Goal: Transaction & Acquisition: Purchase product/service

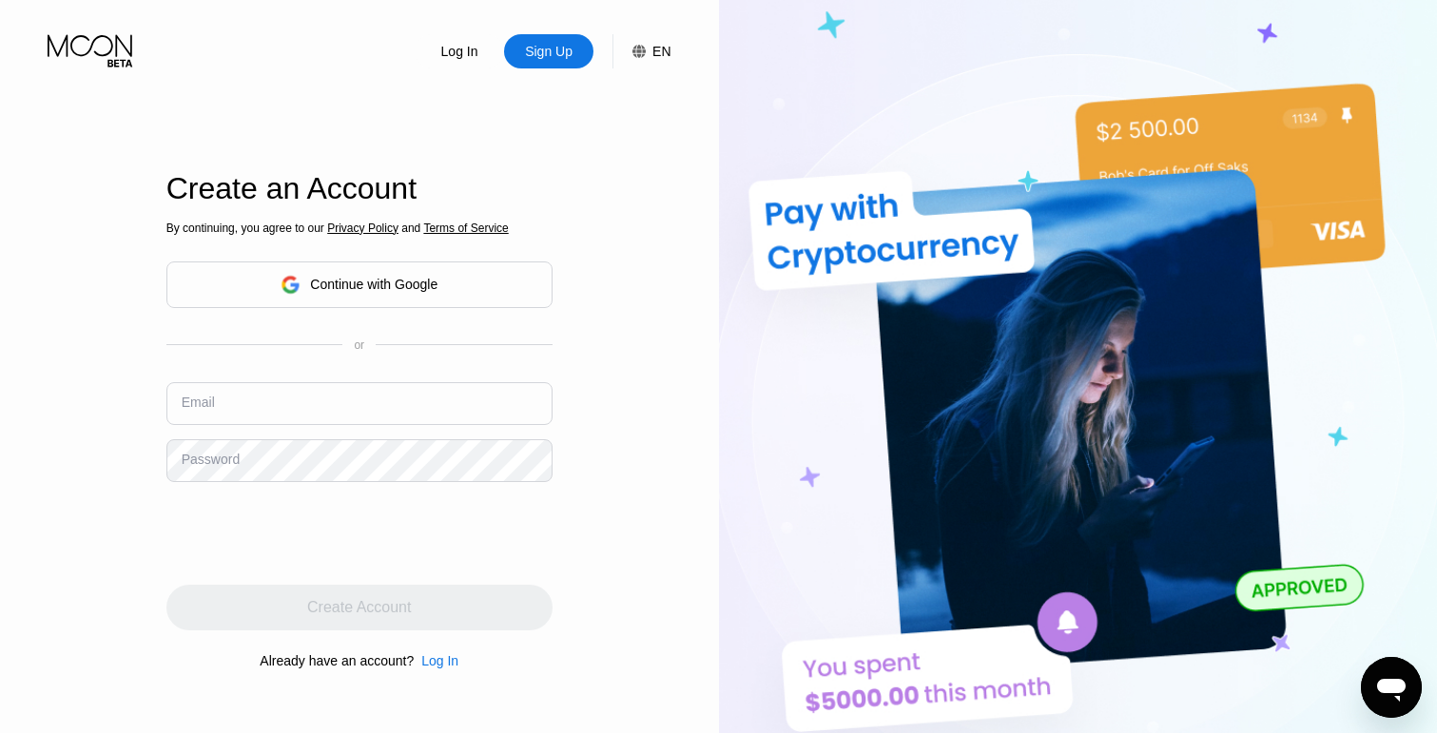
click at [107, 55] on icon at bounding box center [92, 50] width 88 height 33
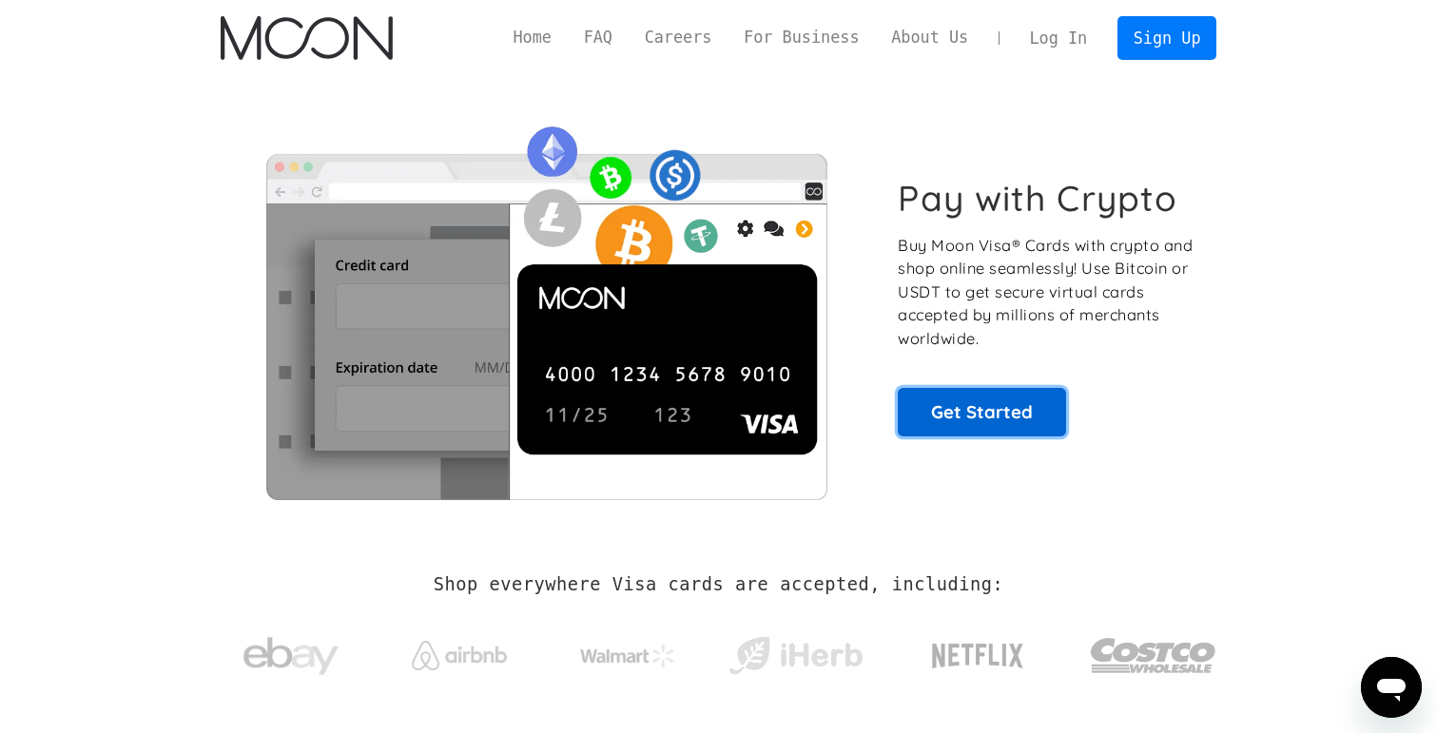
click at [969, 407] on link "Get Started" at bounding box center [982, 412] width 168 height 48
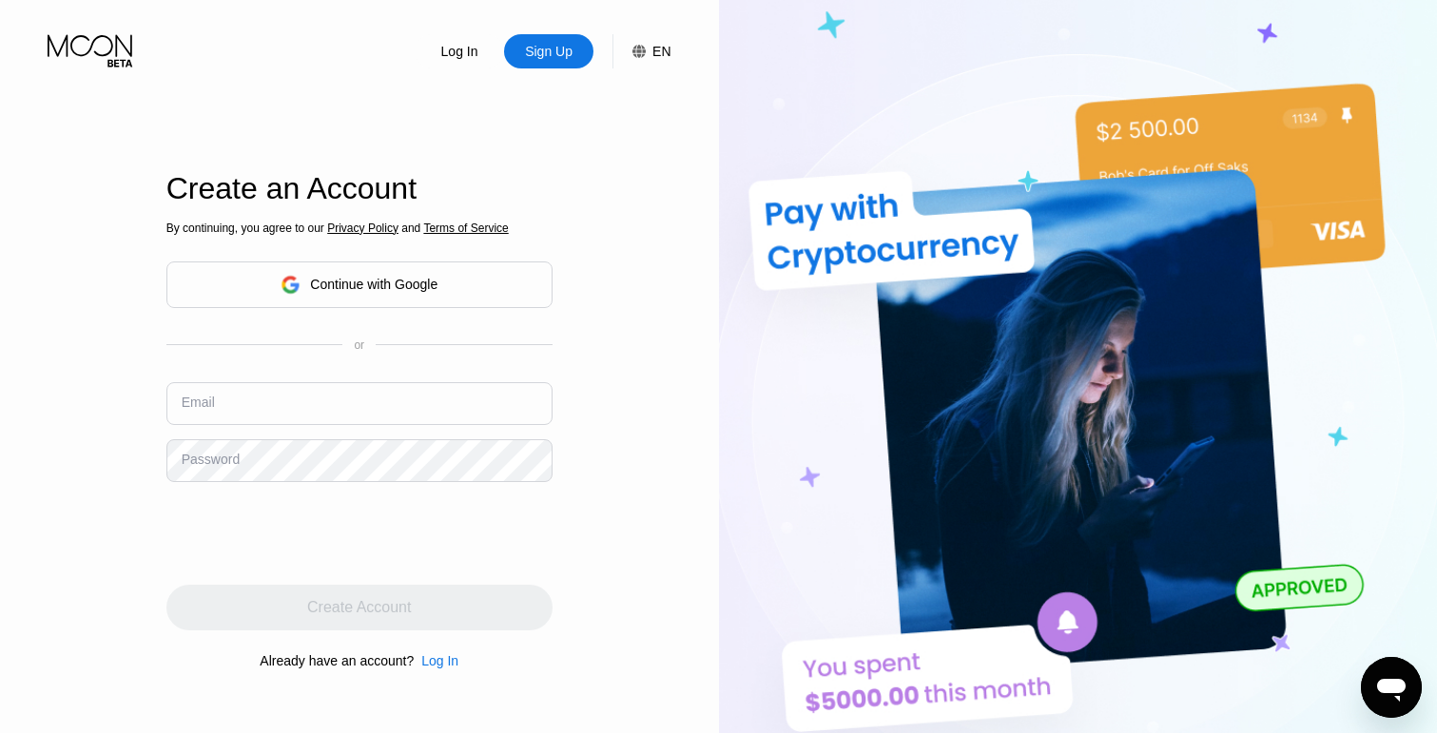
click at [279, 391] on input "text" at bounding box center [359, 403] width 386 height 43
type input "[EMAIL_ADDRESS][DOMAIN_NAME]"
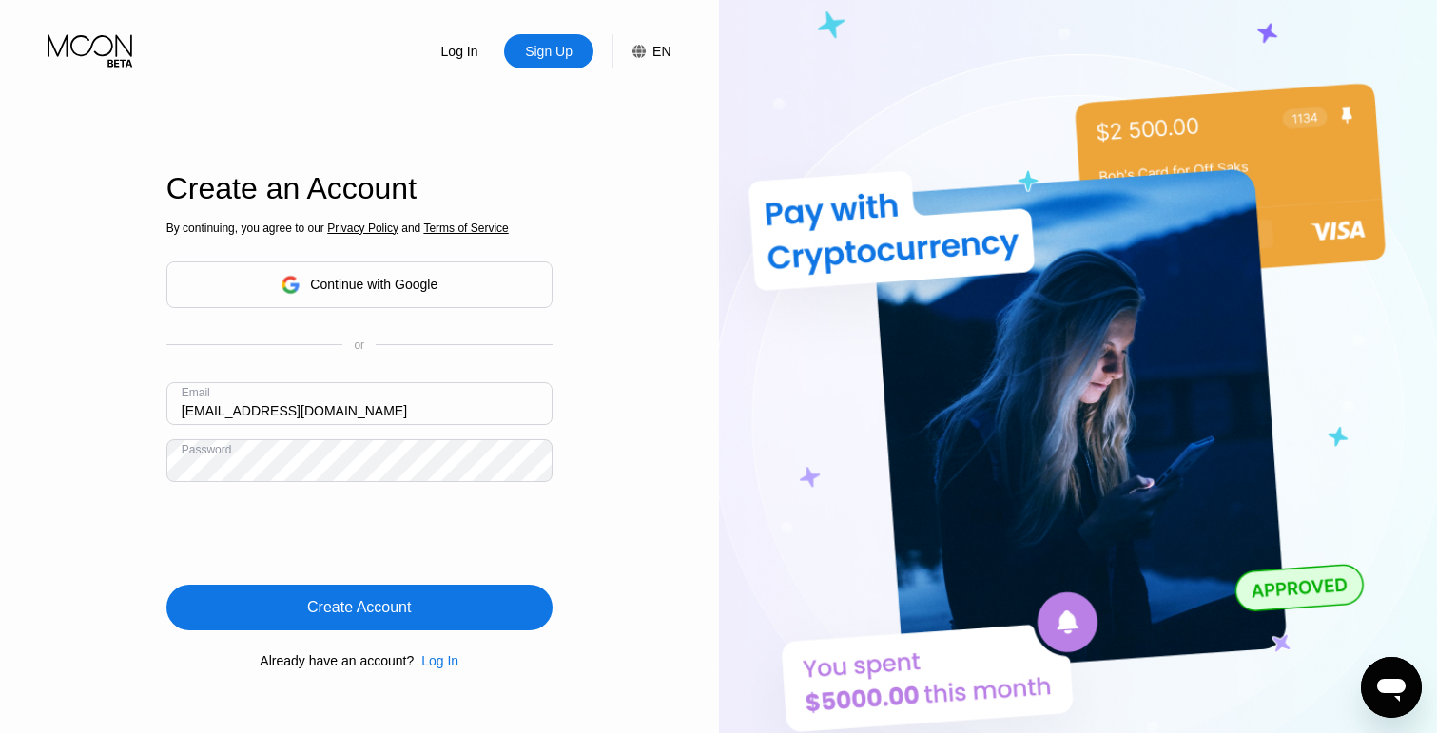
click at [397, 610] on div "Create Account" at bounding box center [359, 607] width 104 height 19
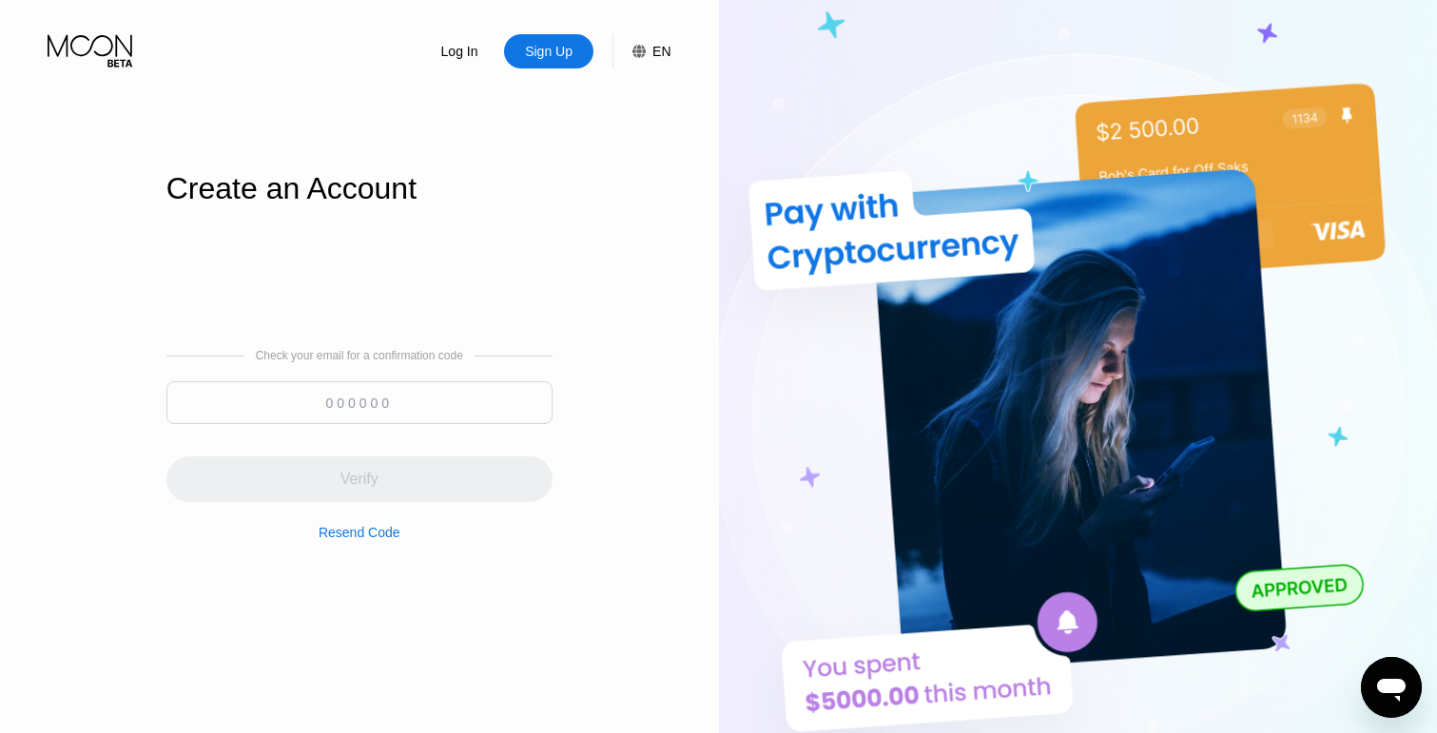
click at [368, 417] on input at bounding box center [359, 402] width 386 height 43
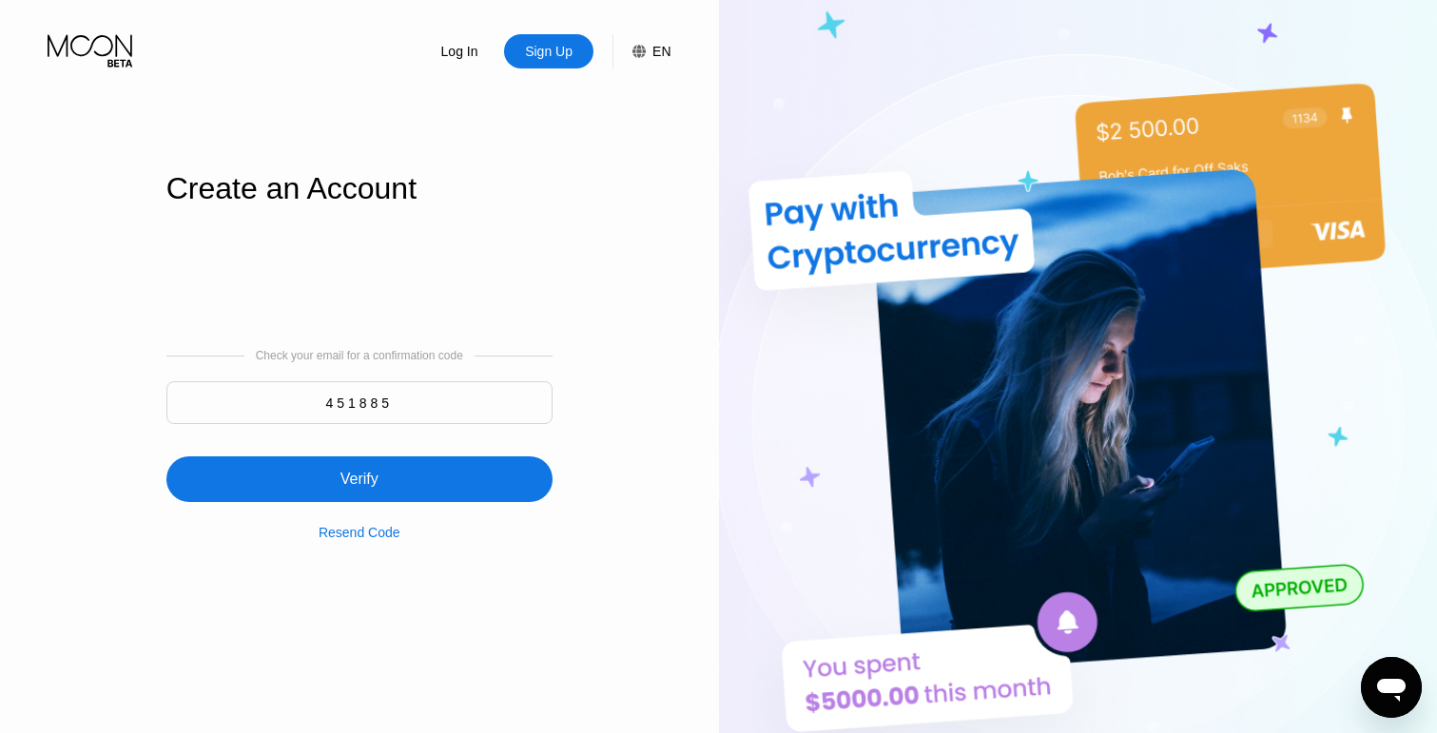
type input "451885"
click at [354, 482] on div "Verify" at bounding box center [359, 479] width 38 height 19
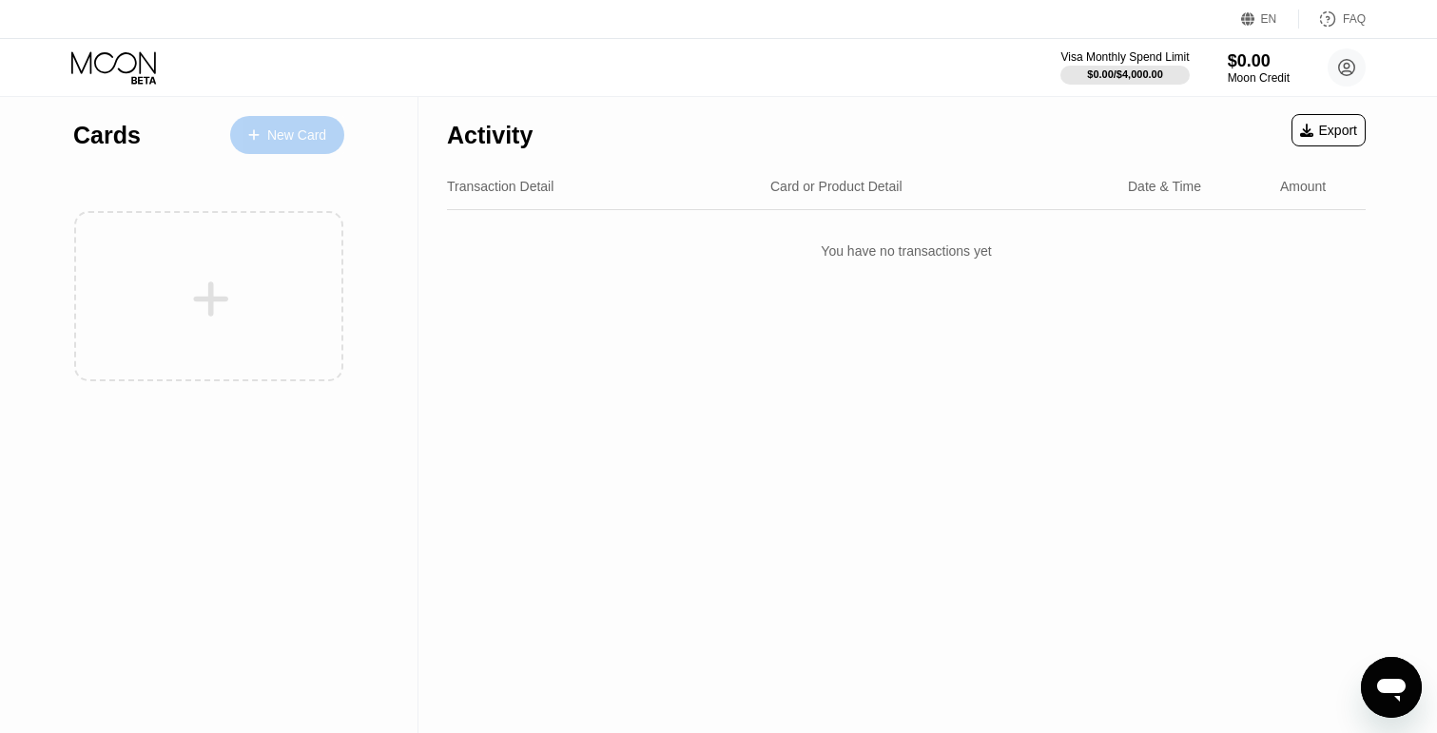
click at [286, 138] on div "New Card" at bounding box center [296, 135] width 59 height 16
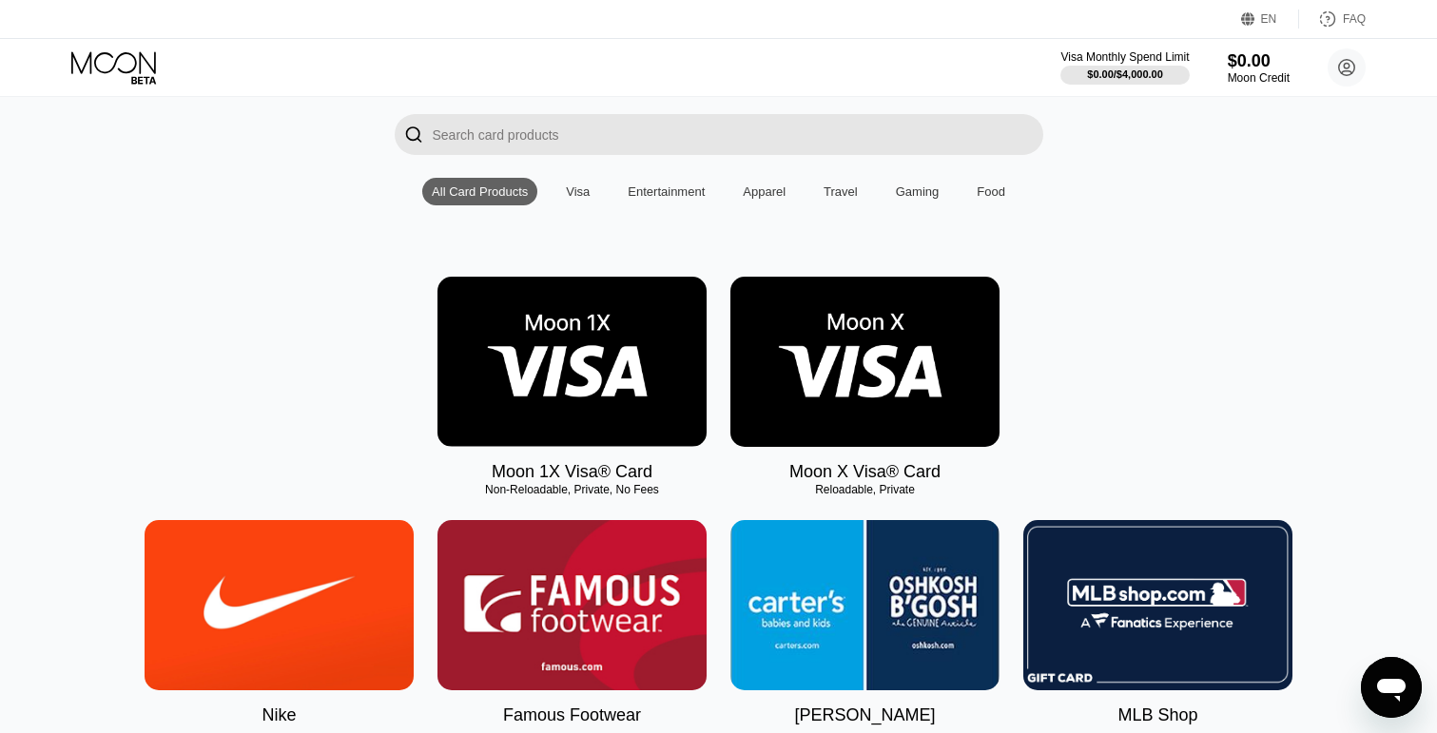
scroll to position [120, 0]
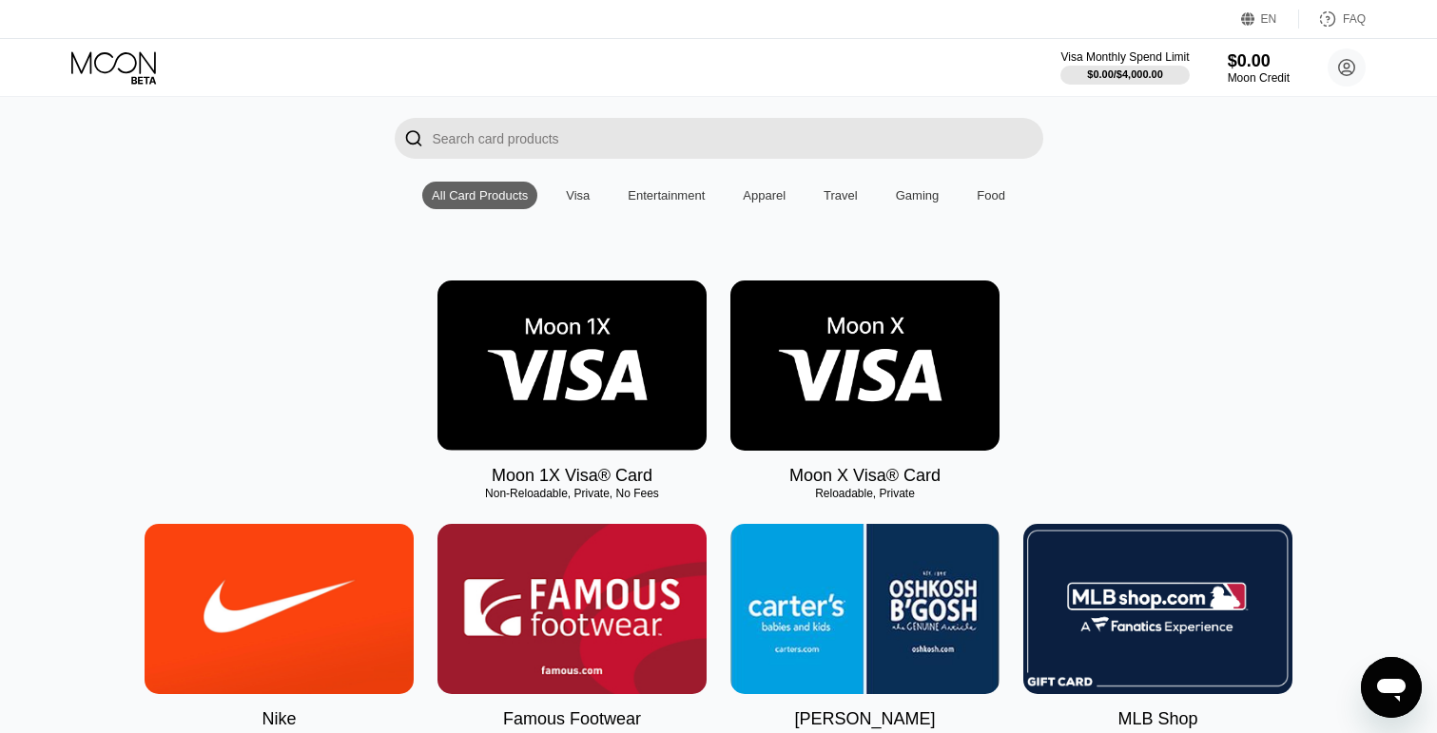
click at [625, 142] on input "Search card products" at bounding box center [738, 138] width 610 height 41
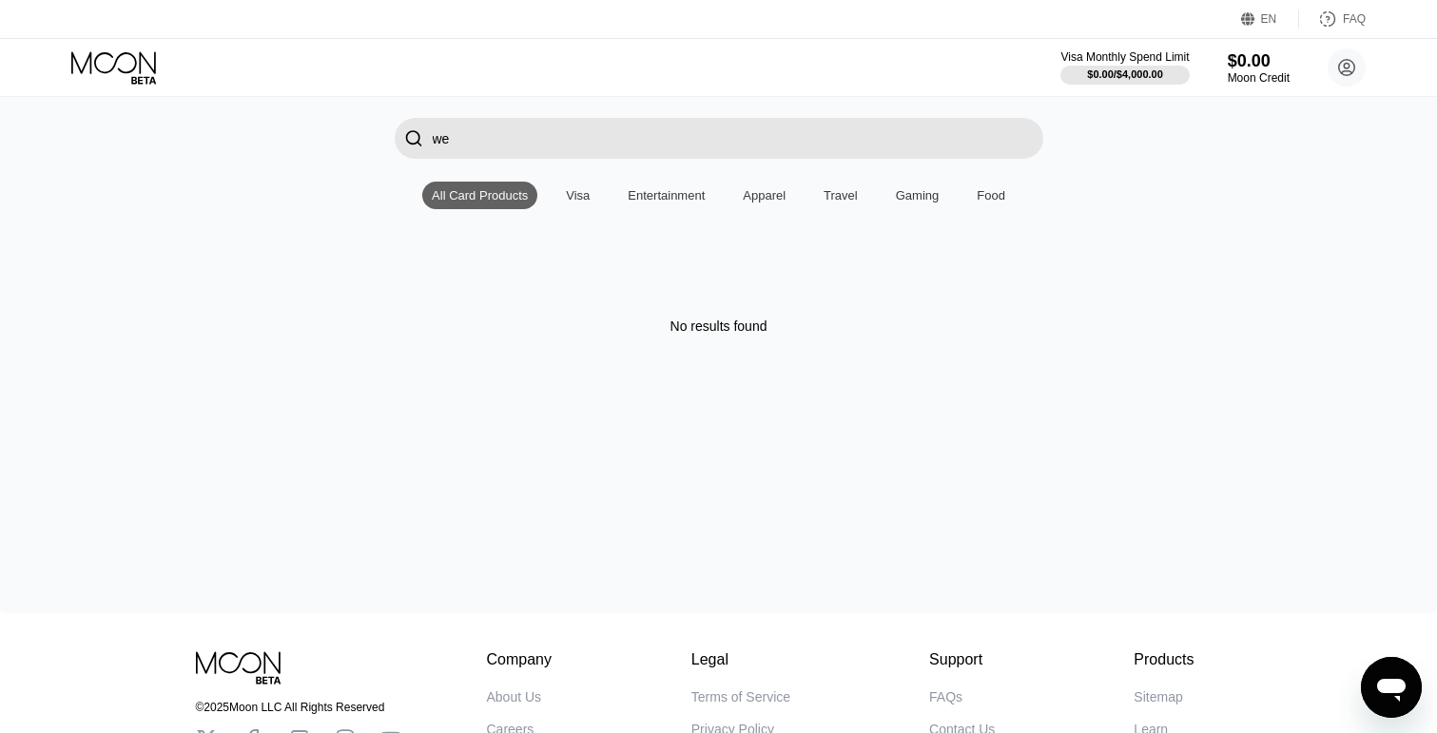
type input "w"
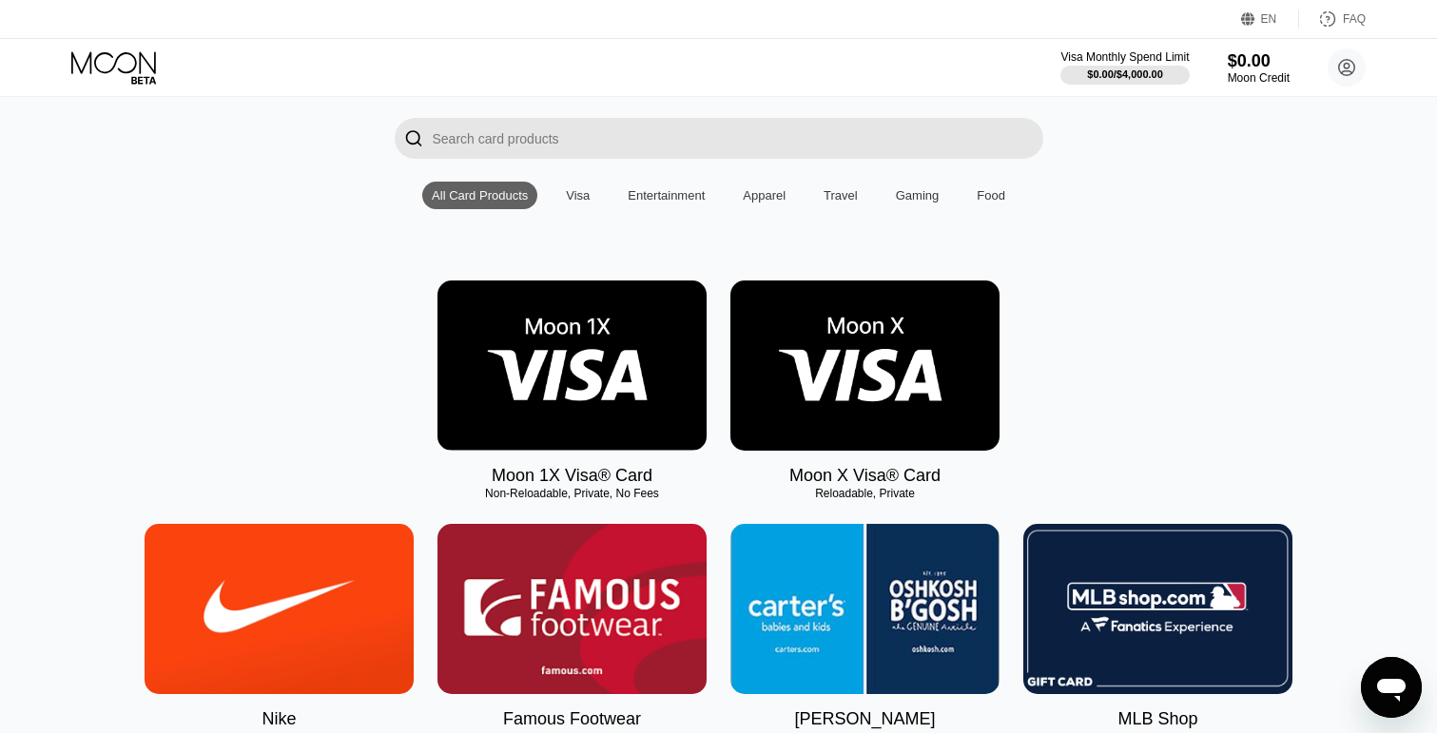
click at [847, 365] on img at bounding box center [864, 366] width 269 height 170
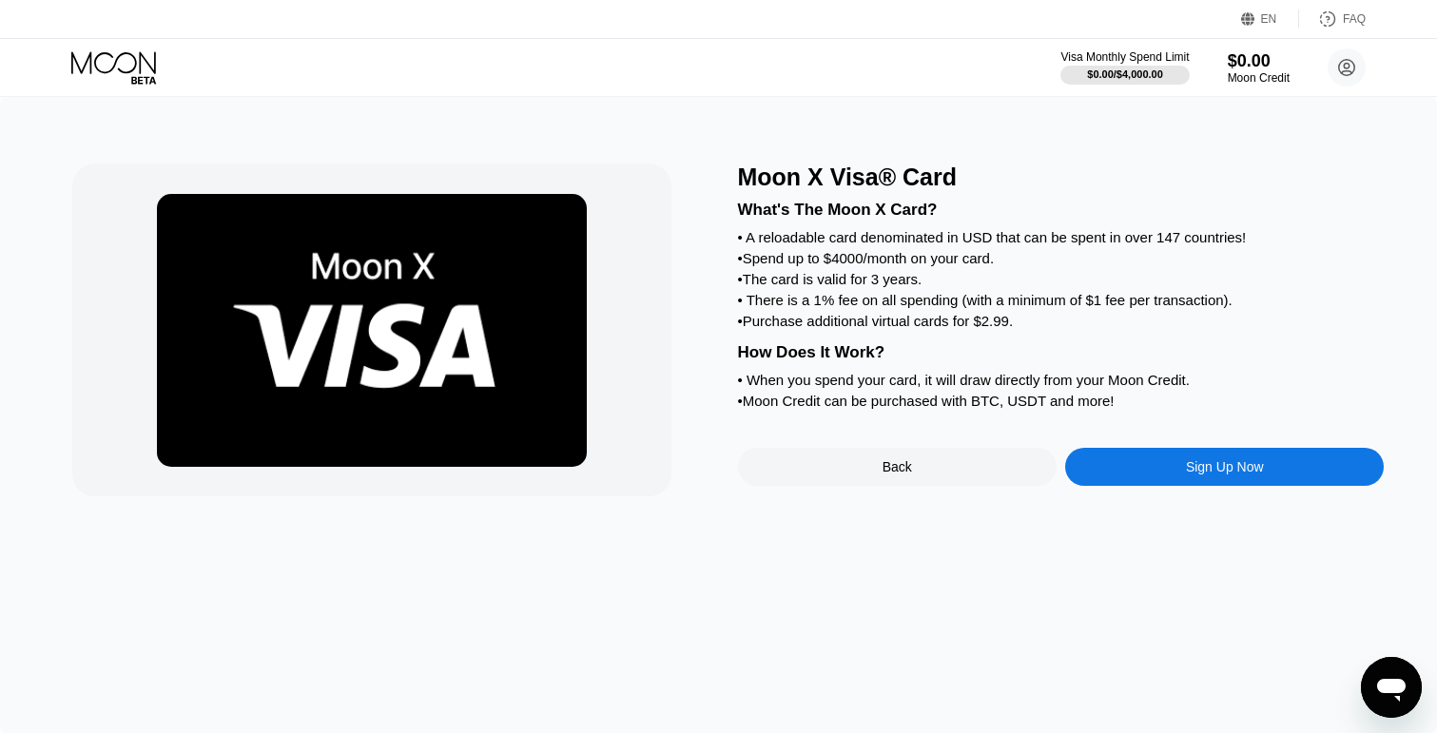
click at [870, 257] on div "• Spend up to $4000/month on your card." at bounding box center [1061, 258] width 647 height 16
click at [909, 254] on div "• Spend up to $4000/month on your card." at bounding box center [1061, 258] width 647 height 16
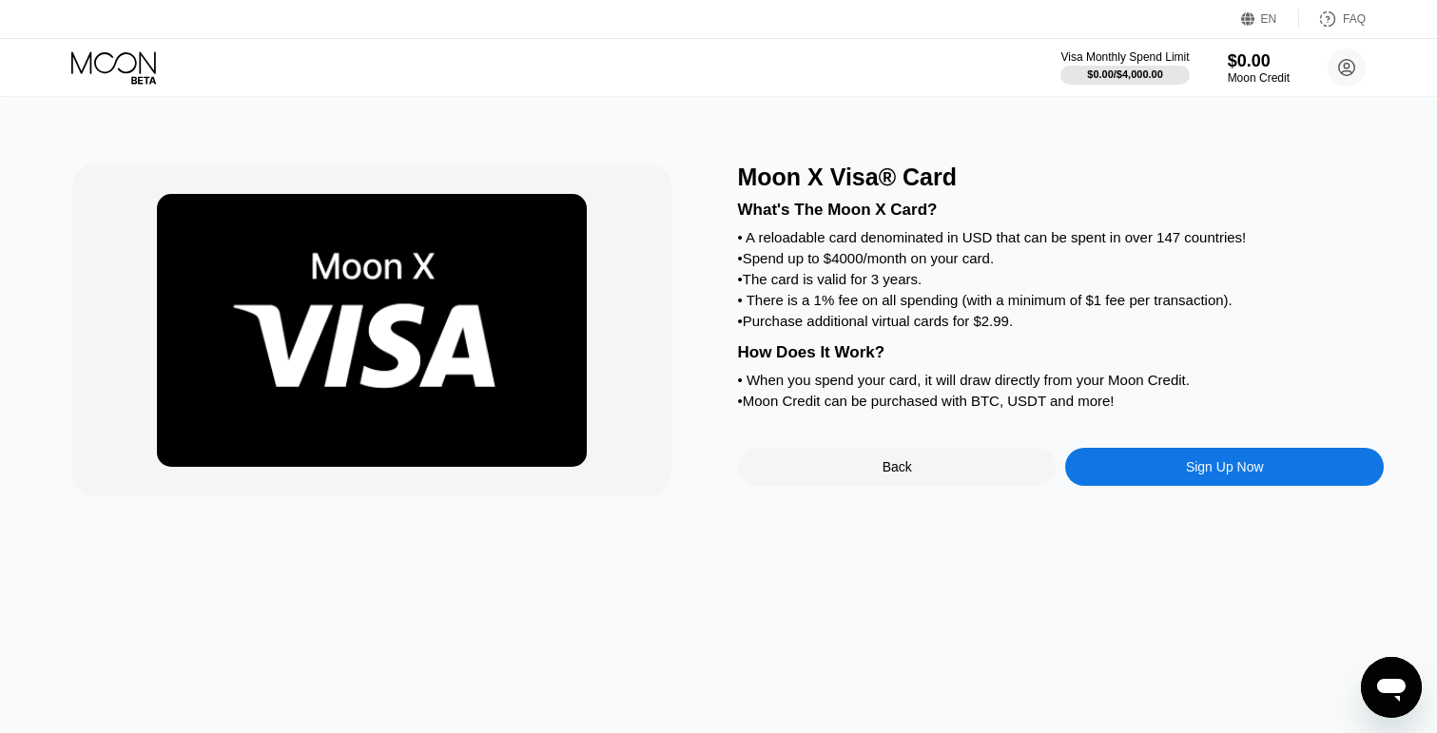
click at [923, 231] on div "• A reloadable card denominated in USD that can be spent in over 147 countries!" at bounding box center [1061, 237] width 647 height 16
click at [934, 232] on div "• A reloadable card denominated in USD that can be spent in over 147 countries!" at bounding box center [1061, 237] width 647 height 16
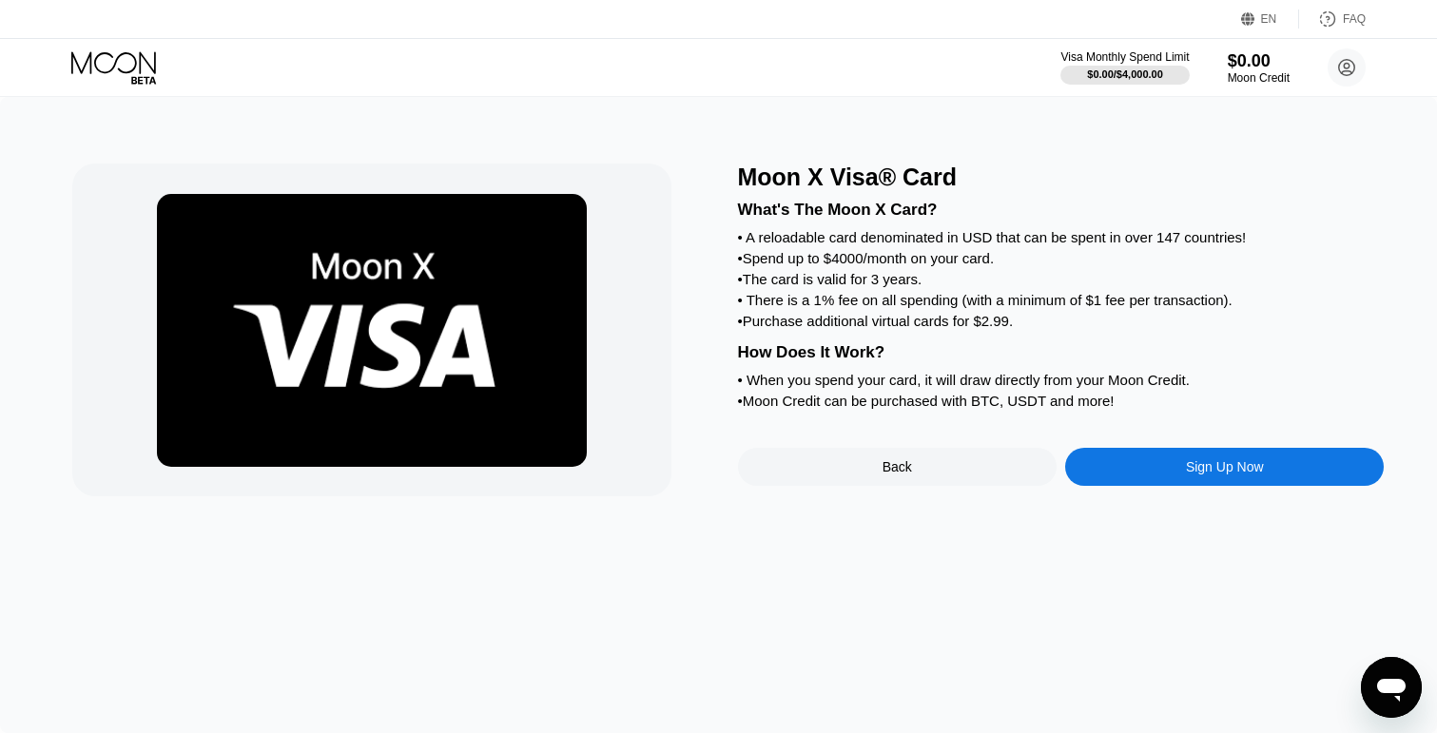
click at [911, 255] on div "• Spend up to $4000/month on your card." at bounding box center [1061, 258] width 647 height 16
click at [920, 255] on div "• Spend up to $4000/month on your card." at bounding box center [1061, 258] width 647 height 16
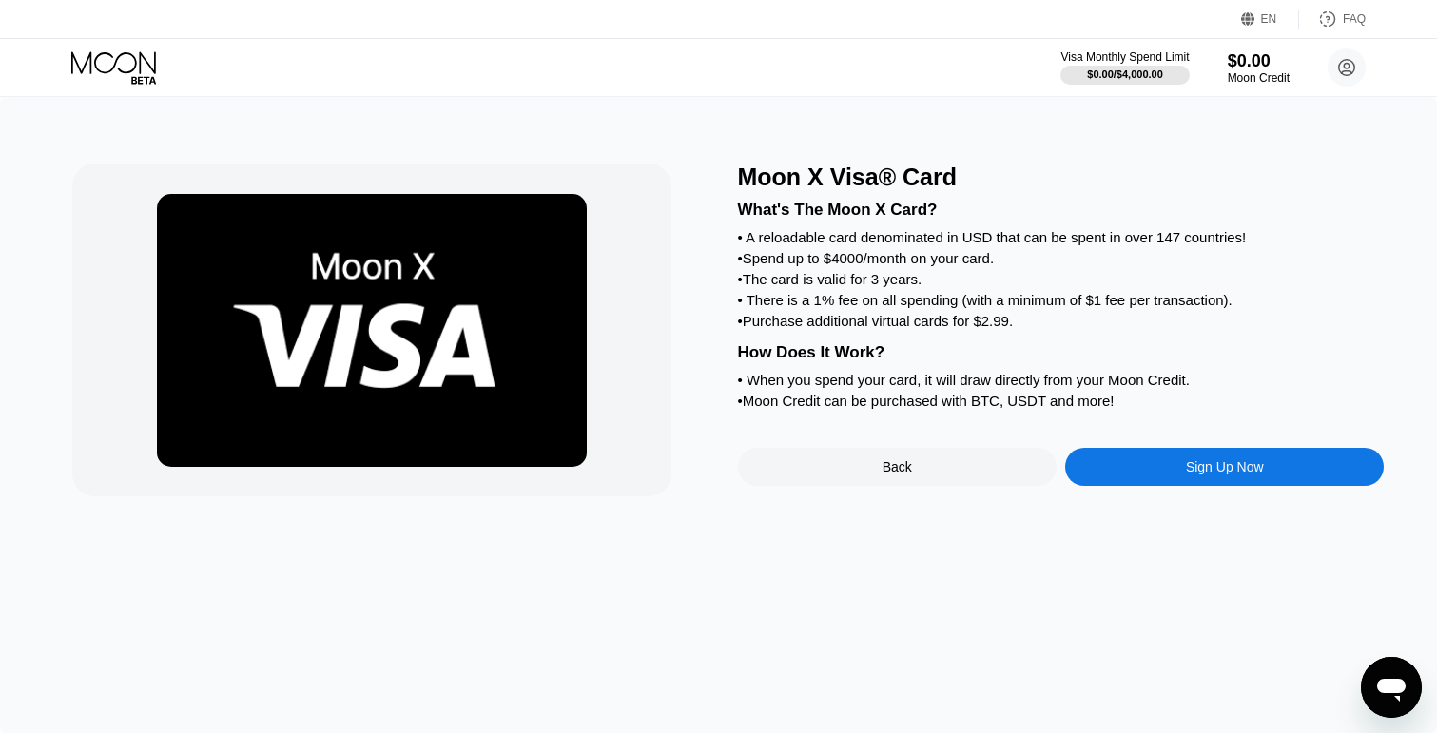
click at [897, 308] on div "• There is a 1% fee on all spending (with a minimum of $1 fee per transaction)." at bounding box center [1061, 300] width 647 height 16
click at [924, 302] on div "• There is a 1% fee on all spending (with a minimum of $1 fee per transaction)." at bounding box center [1061, 300] width 647 height 16
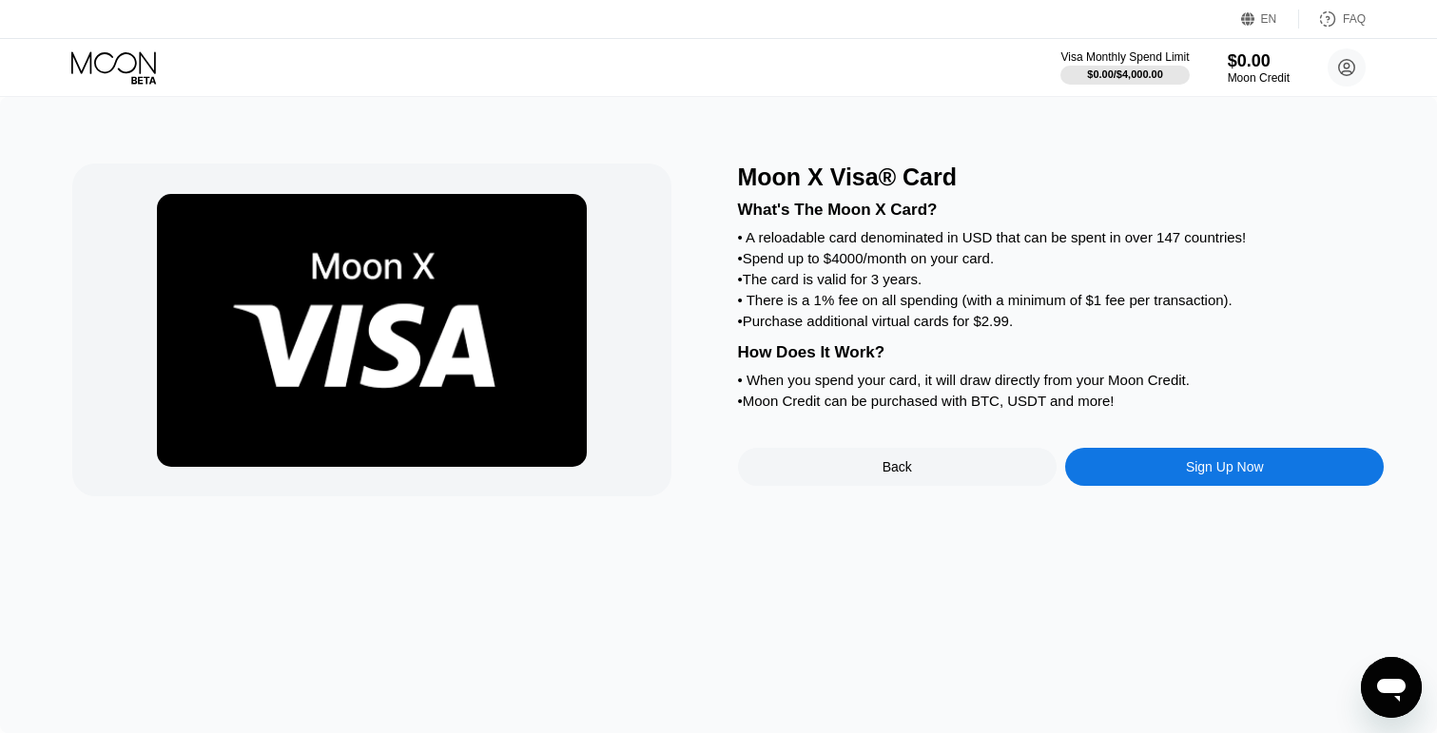
click at [915, 324] on div "• Purchase additional virtual cards for $2.99." at bounding box center [1061, 321] width 647 height 16
click at [942, 320] on div "• Purchase additional virtual cards for $2.99." at bounding box center [1061, 321] width 647 height 16
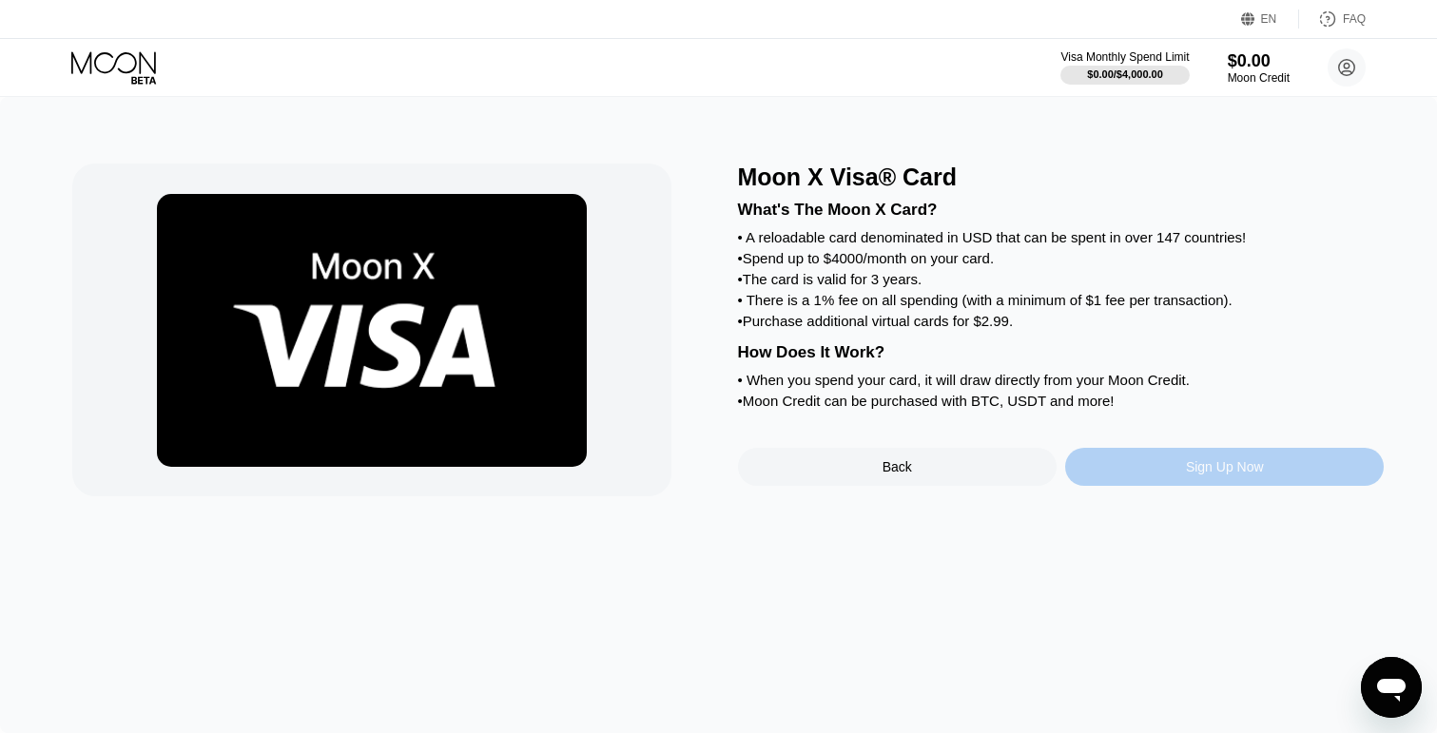
click at [1198, 472] on div "Sign Up Now" at bounding box center [1225, 466] width 78 height 15
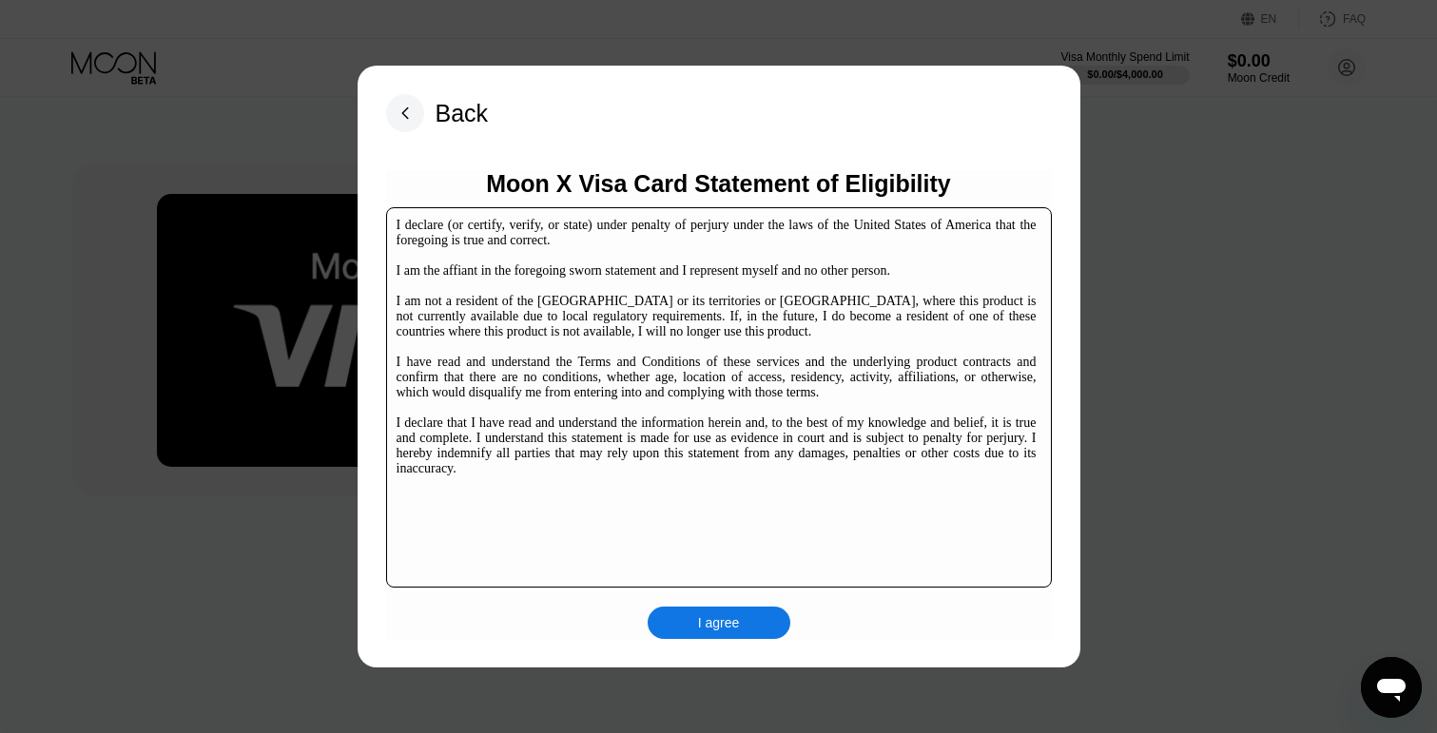
click at [610, 223] on div "I declare (or certify, verify, or state) under penalty of perjury under the law…" at bounding box center [717, 347] width 640 height 259
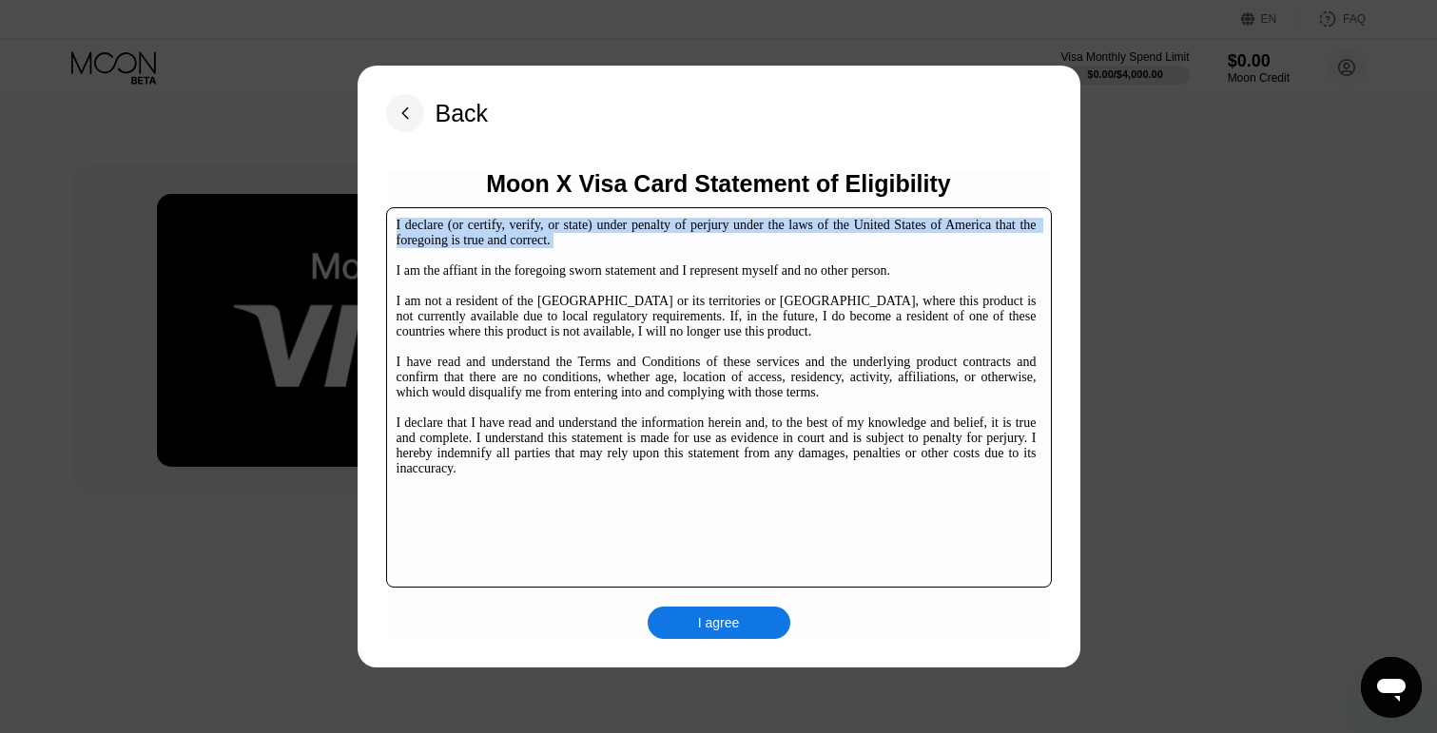
click at [610, 223] on div "I declare (or certify, verify, or state) under penalty of perjury under the law…" at bounding box center [717, 347] width 640 height 259
click at [627, 223] on div "I declare (or certify, verify, or state) under penalty of perjury under the law…" at bounding box center [717, 347] width 640 height 259
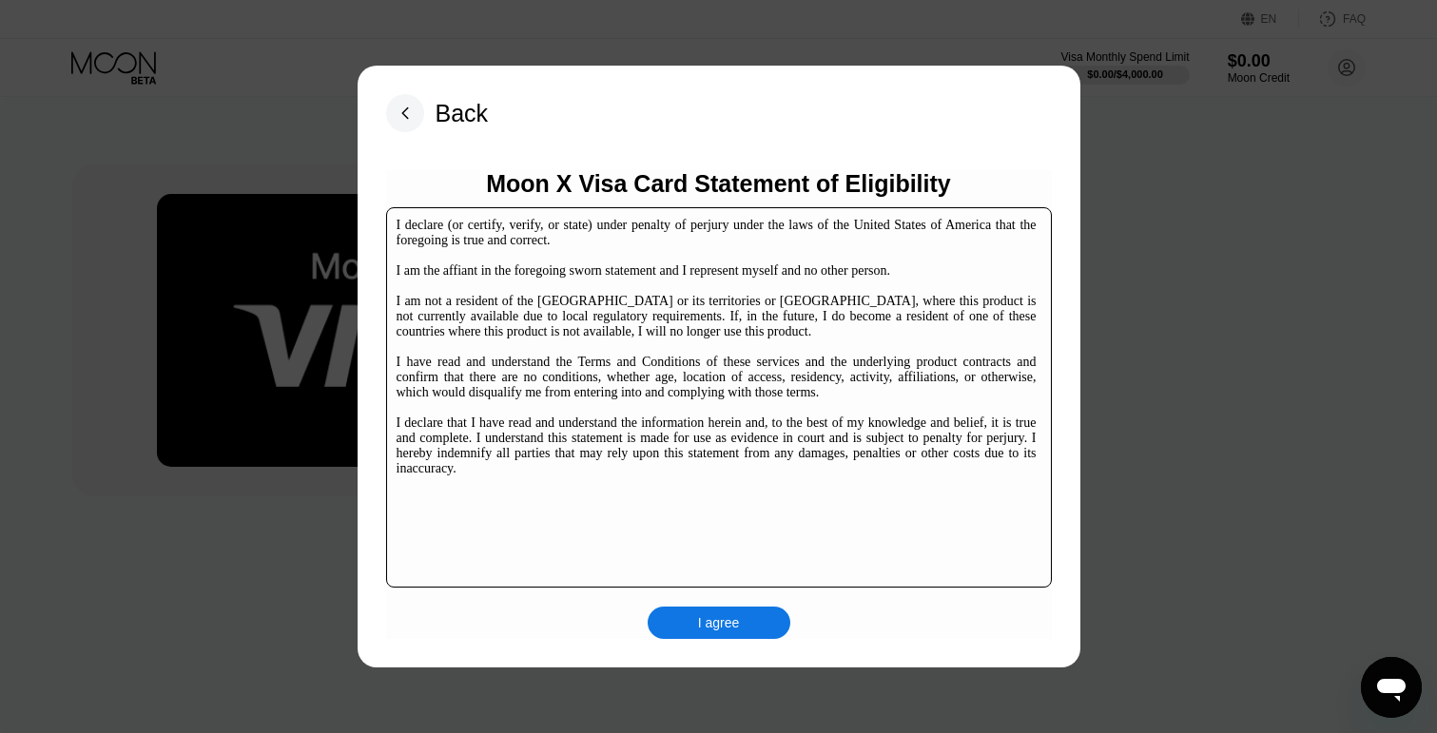
click at [636, 271] on div "I declare (or certify, verify, or state) under penalty of perjury under the law…" at bounding box center [717, 347] width 640 height 259
click at [630, 307] on div "I declare (or certify, verify, or state) under penalty of perjury under the law…" at bounding box center [717, 347] width 640 height 259
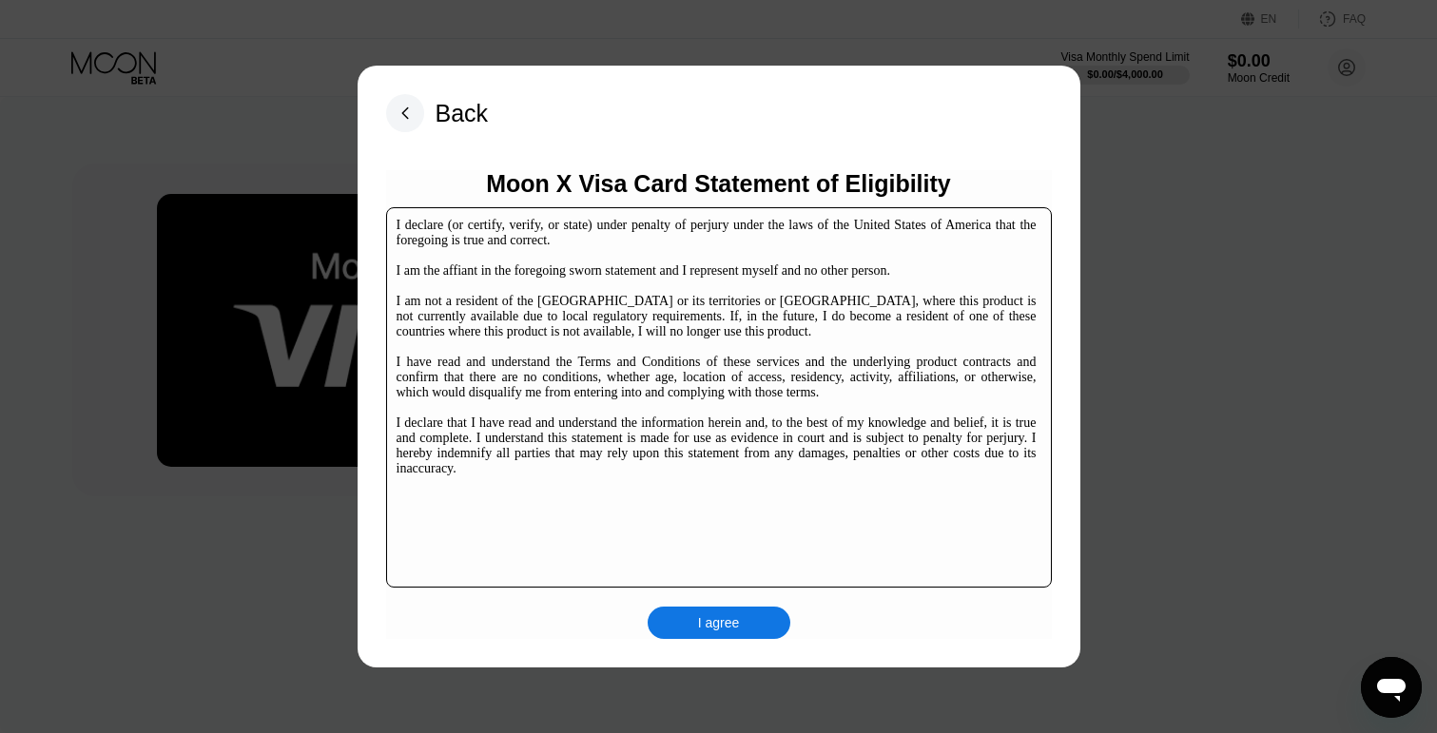
click at [630, 307] on div "I declare (or certify, verify, or state) under penalty of perjury under the law…" at bounding box center [717, 347] width 640 height 259
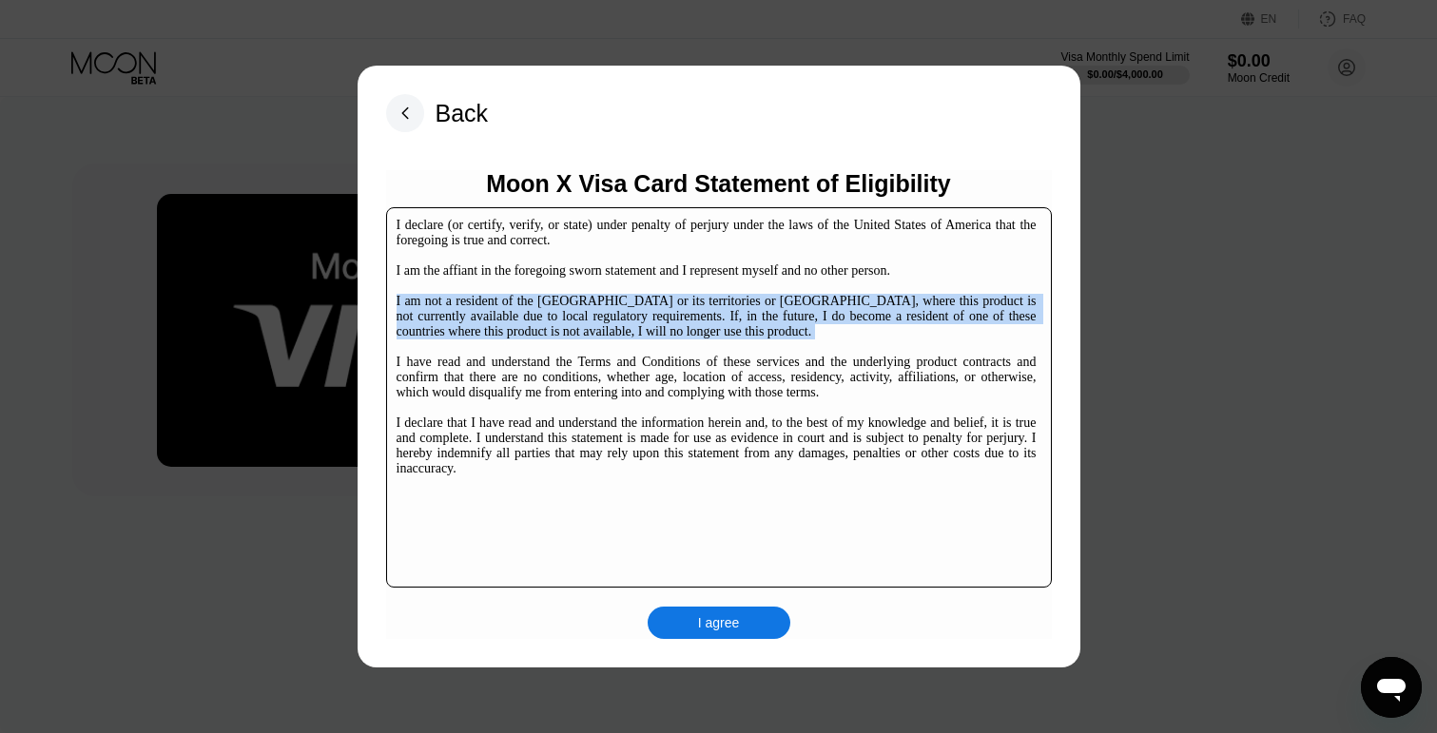
click at [630, 307] on div "I declare (or certify, verify, or state) under penalty of perjury under the law…" at bounding box center [717, 347] width 640 height 259
click at [665, 310] on div "I declare (or certify, verify, or state) under penalty of perjury under the law…" at bounding box center [717, 347] width 640 height 259
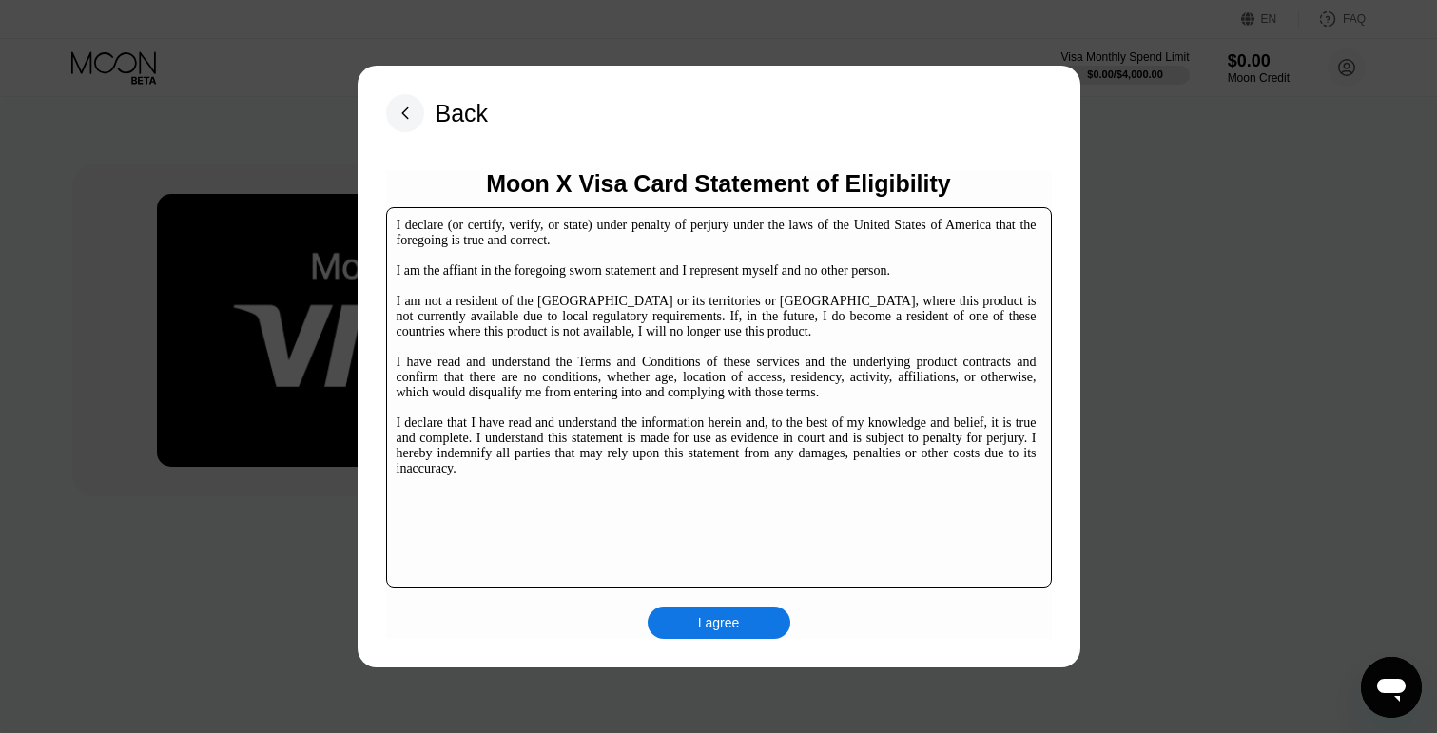
click at [674, 340] on div "I declare (or certify, verify, or state) under penalty of perjury under the law…" at bounding box center [717, 347] width 640 height 259
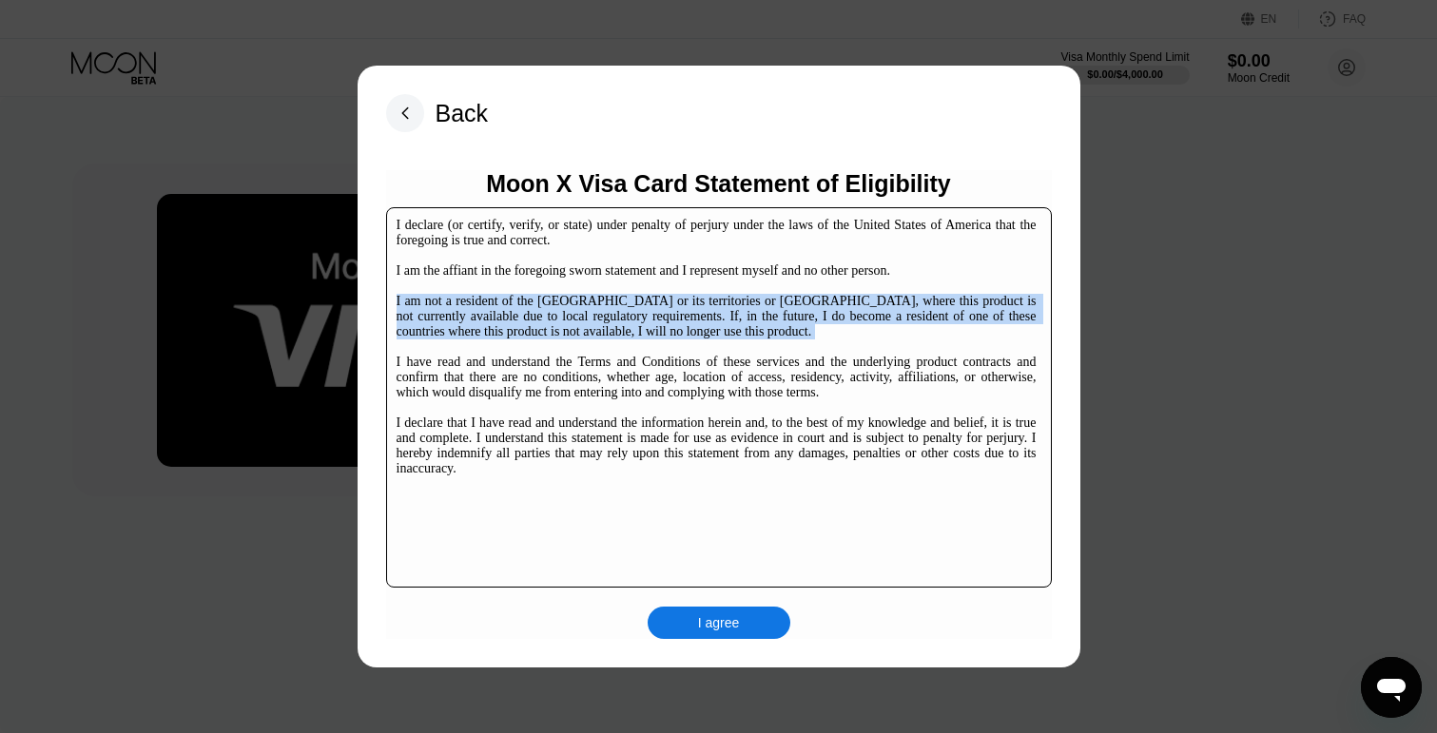
click at [674, 340] on div "I declare (or certify, verify, or state) under penalty of perjury under the law…" at bounding box center [717, 347] width 640 height 259
click at [679, 380] on div "I declare (or certify, verify, or state) under penalty of perjury under the law…" at bounding box center [717, 347] width 640 height 259
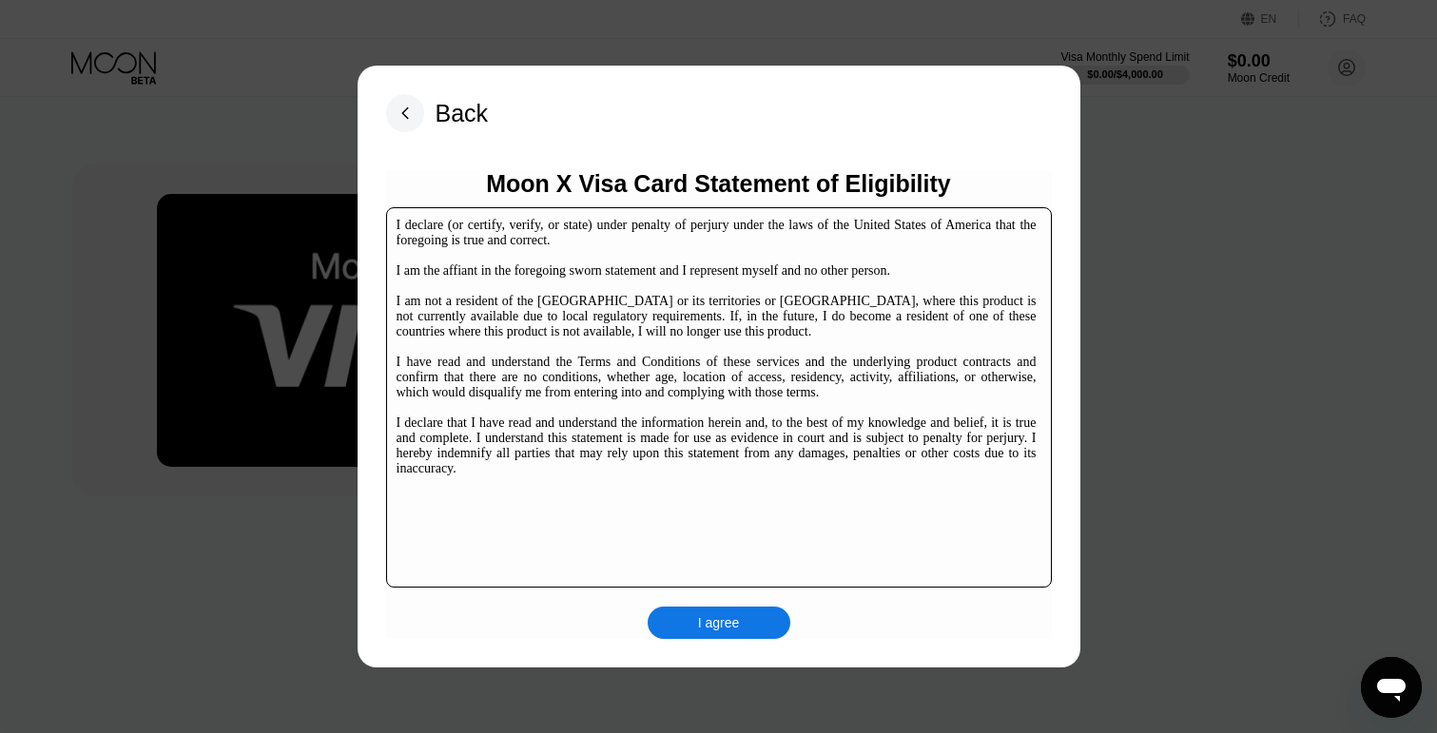
click at [679, 380] on div "I declare (or certify, verify, or state) under penalty of perjury under the law…" at bounding box center [717, 347] width 640 height 259
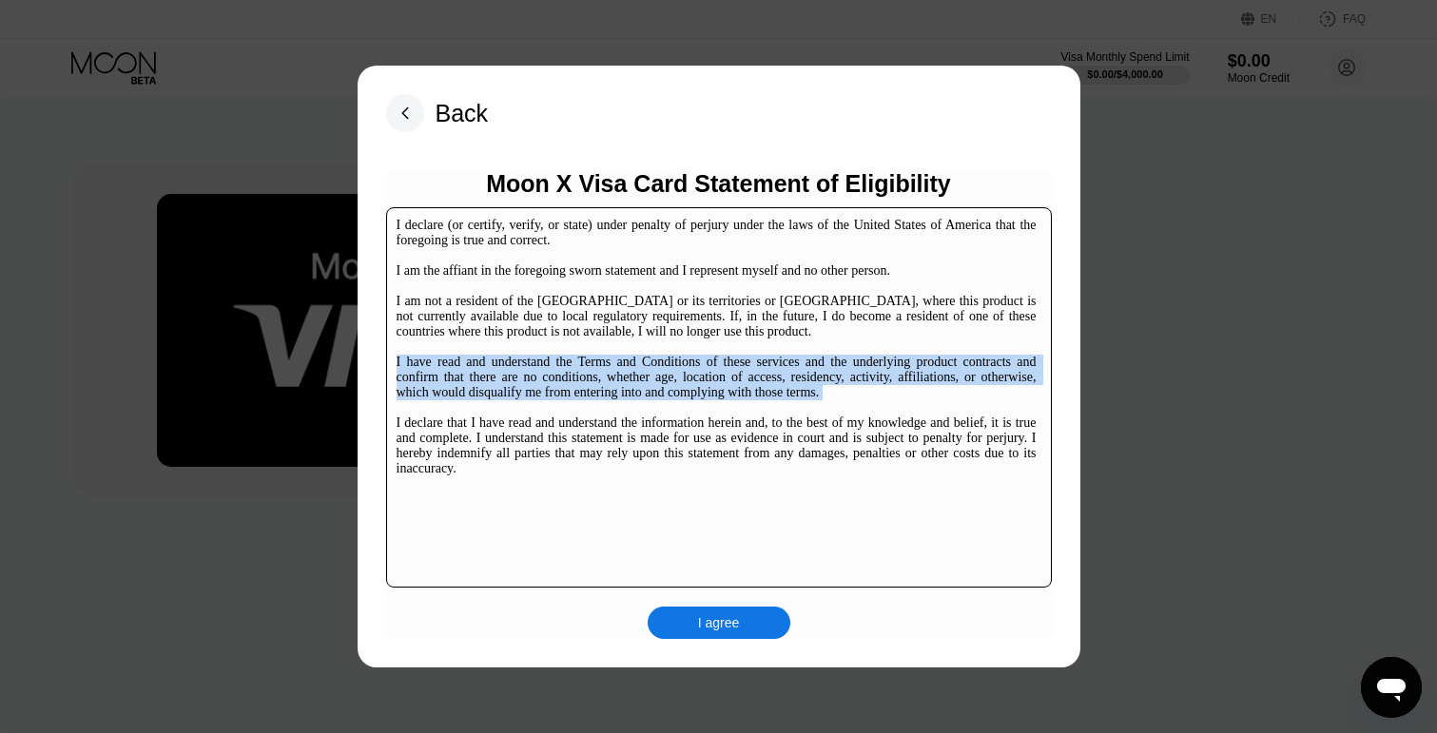
click at [679, 380] on div "I declare (or certify, verify, or state) under penalty of perjury under the law…" at bounding box center [717, 347] width 640 height 259
click at [709, 395] on div "I declare (or certify, verify, or state) under penalty of perjury under the law…" at bounding box center [717, 347] width 640 height 259
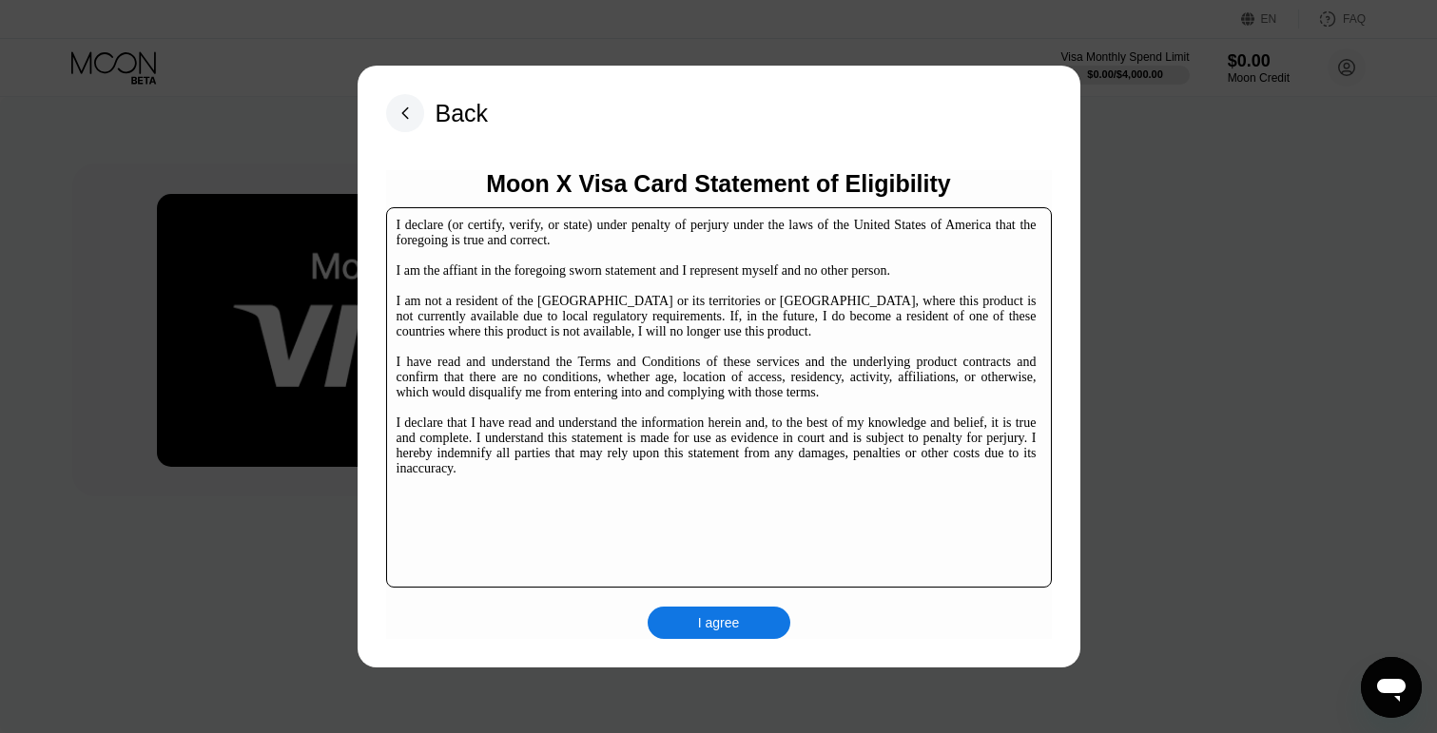
click at [694, 442] on div "I declare (or certify, verify, or state) under penalty of perjury under the law…" at bounding box center [717, 347] width 640 height 259
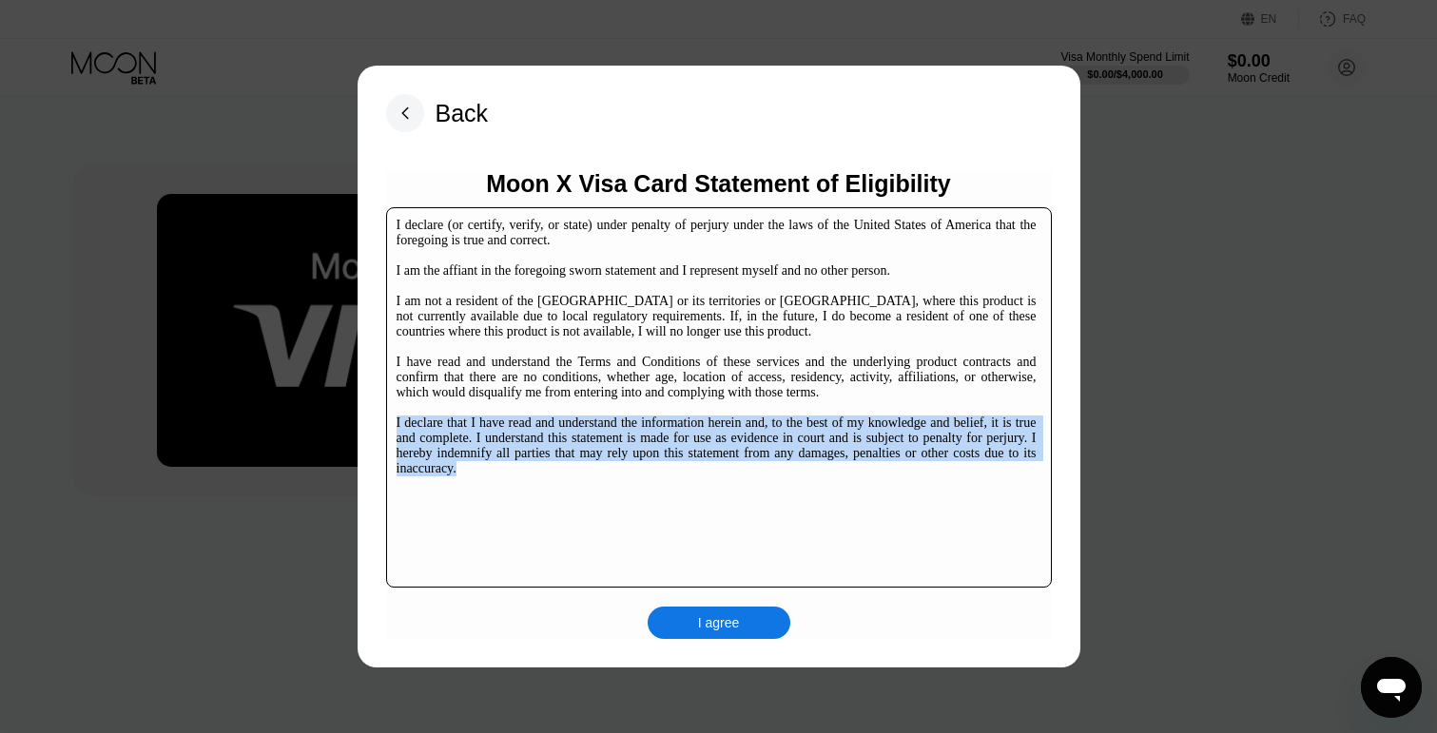
click at [694, 442] on div "I declare (or certify, verify, or state) under penalty of perjury under the law…" at bounding box center [717, 347] width 640 height 259
click at [709, 447] on div "I declare (or certify, verify, or state) under penalty of perjury under the law…" at bounding box center [717, 347] width 640 height 259
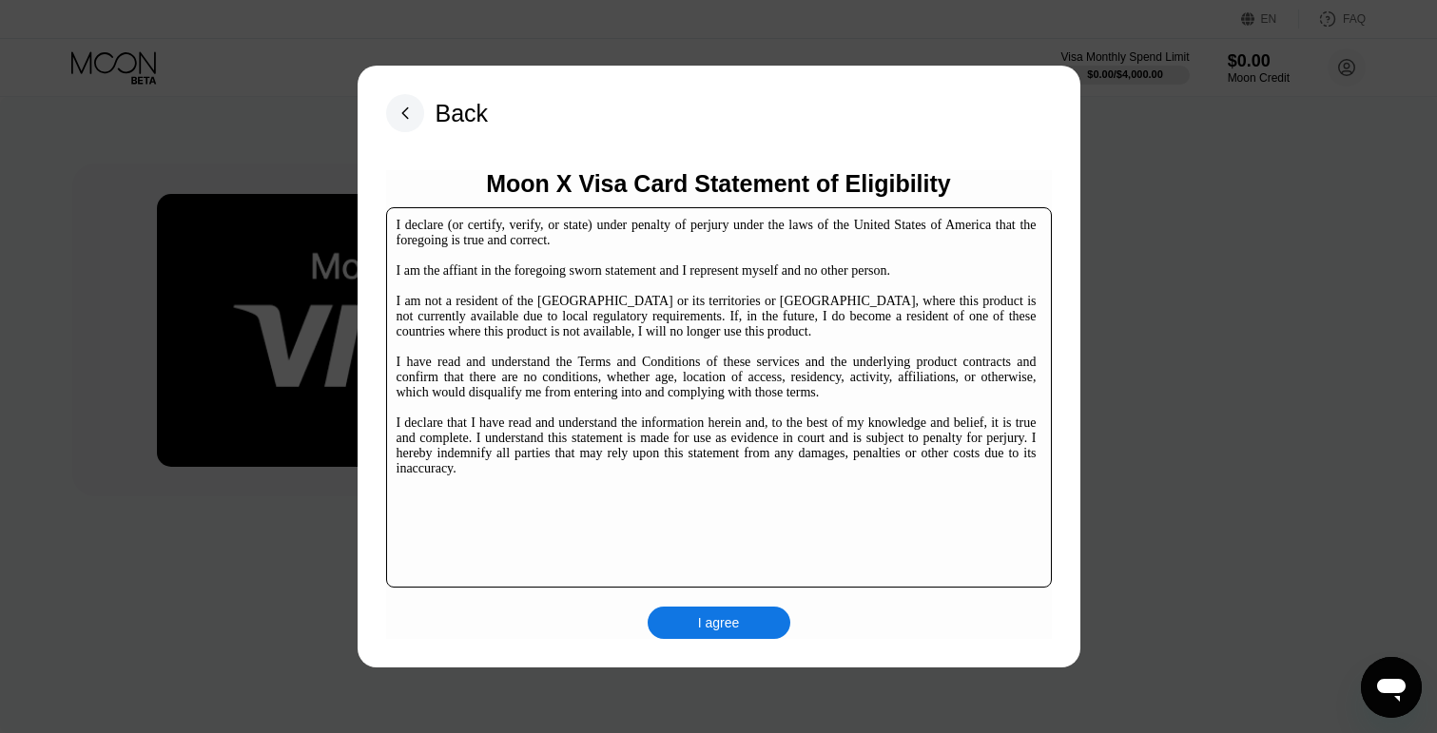
click at [711, 613] on div "I agree" at bounding box center [719, 623] width 143 height 32
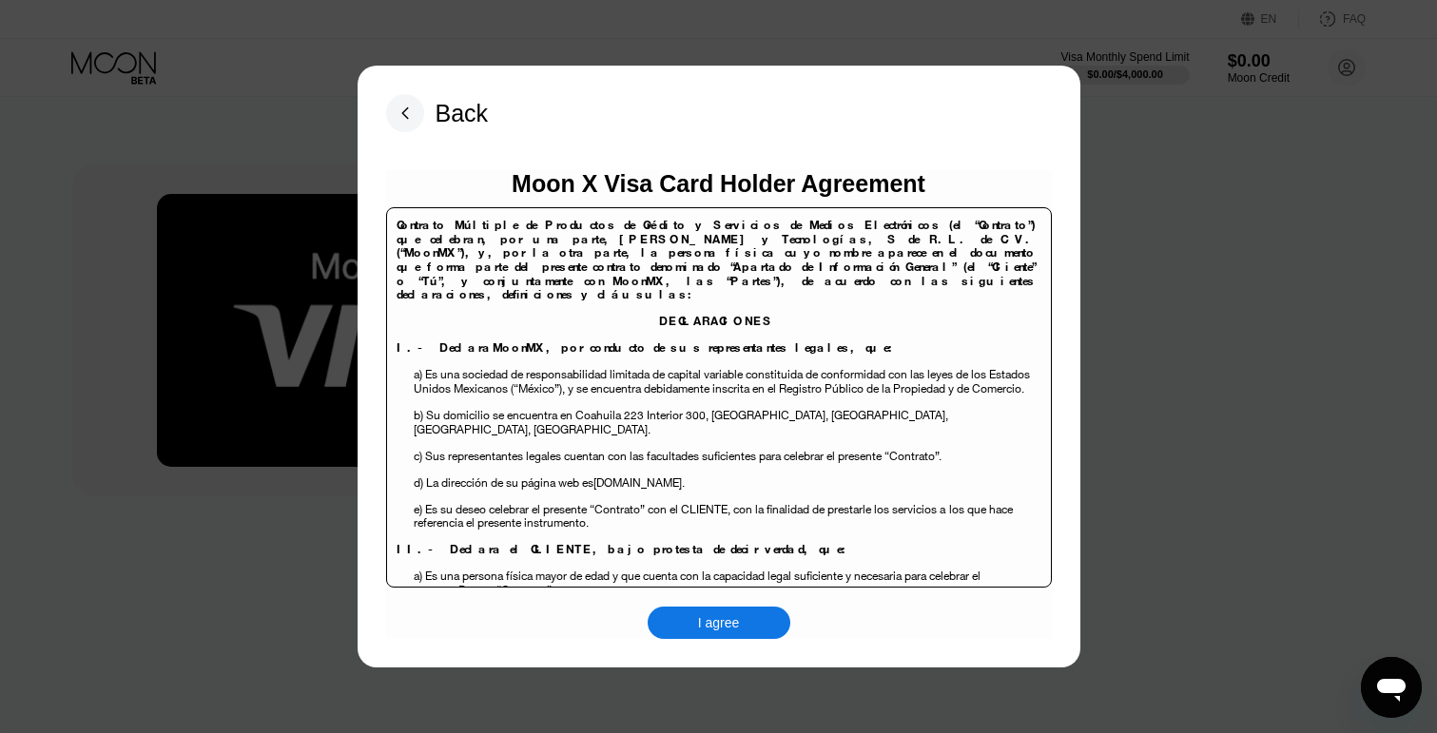
click at [718, 403] on p "a) Es una sociedad de responsabilidad limitada de capital variable constituida …" at bounding box center [725, 387] width 622 height 41
click at [669, 387] on p "a) Es una sociedad de responsabilidad limitada de capital variable constituida …" at bounding box center [725, 387] width 622 height 41
click at [584, 402] on p "a) Es una sociedad de responsabilidad limitada de capital variable constituida …" at bounding box center [725, 387] width 622 height 41
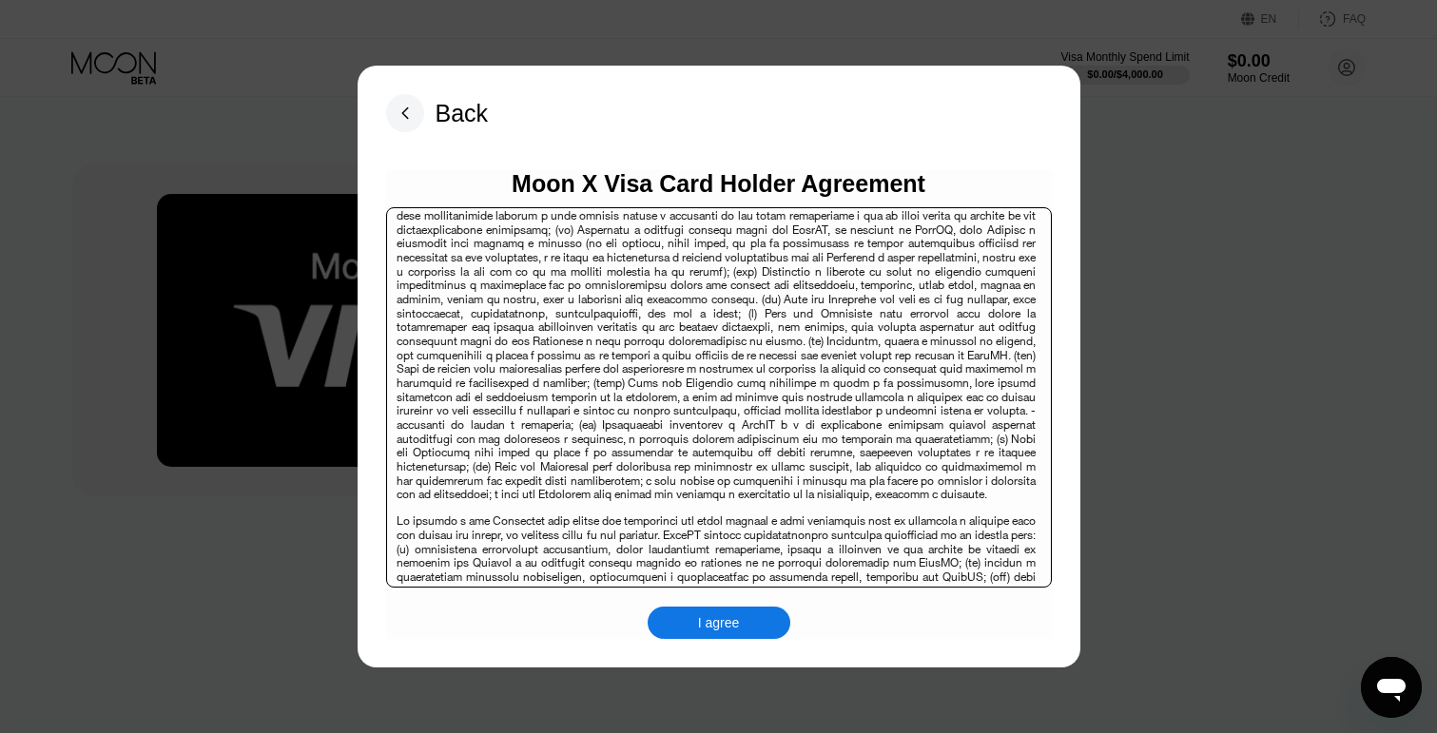
scroll to position [11046, 0]
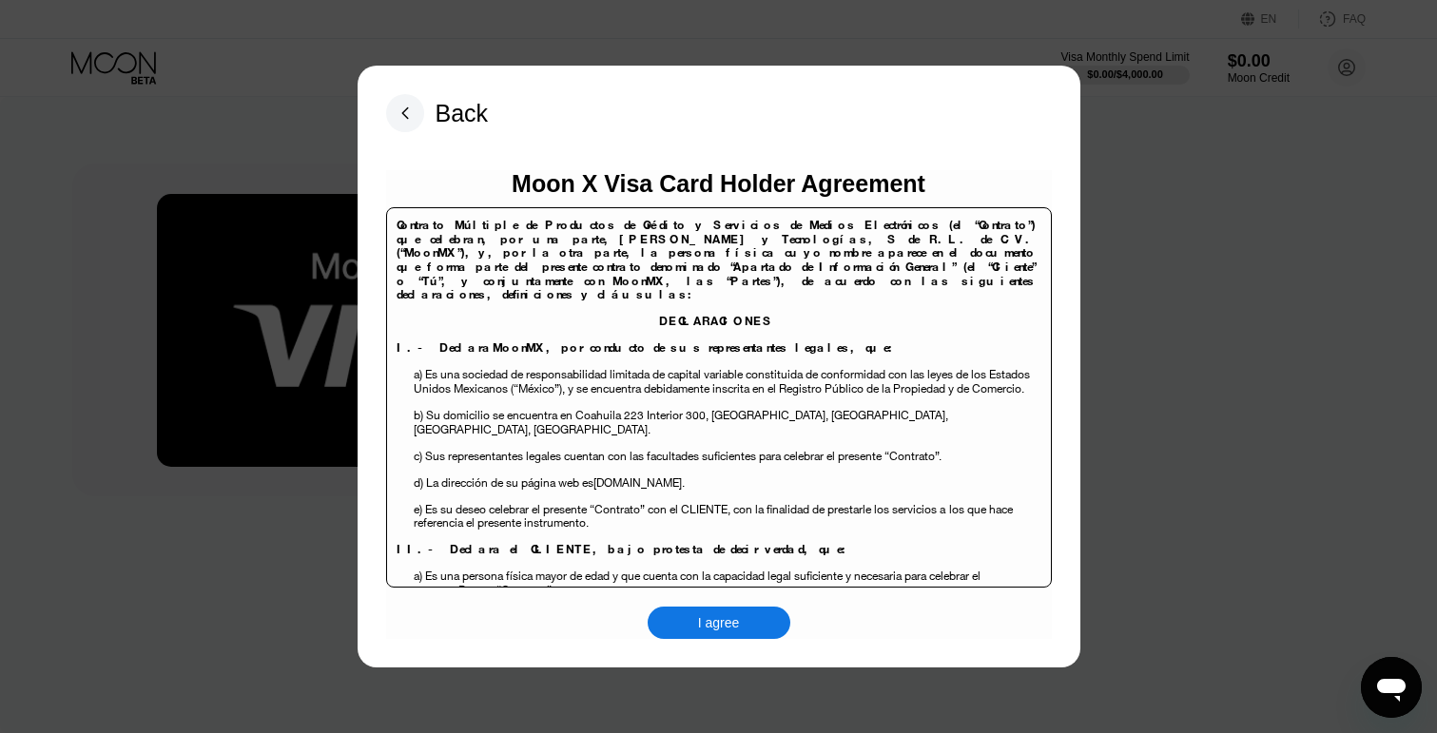
scroll to position [13045, 0]
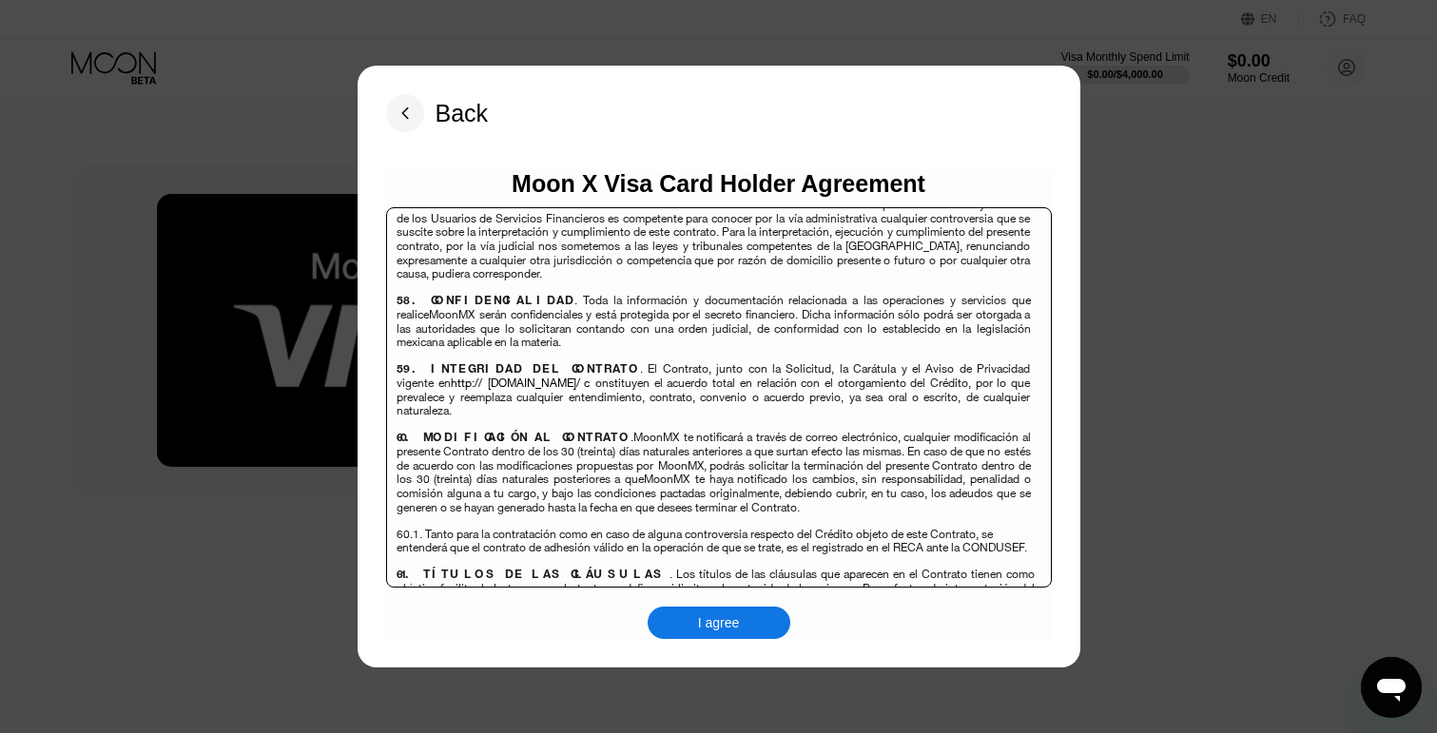
click at [572, 649] on div "Back Moon X Visa Card Holder Agreement Contrato Múltiple de Productos de Crédit…" at bounding box center [719, 367] width 723 height 602
click at [738, 630] on div "I agree" at bounding box center [719, 622] width 42 height 17
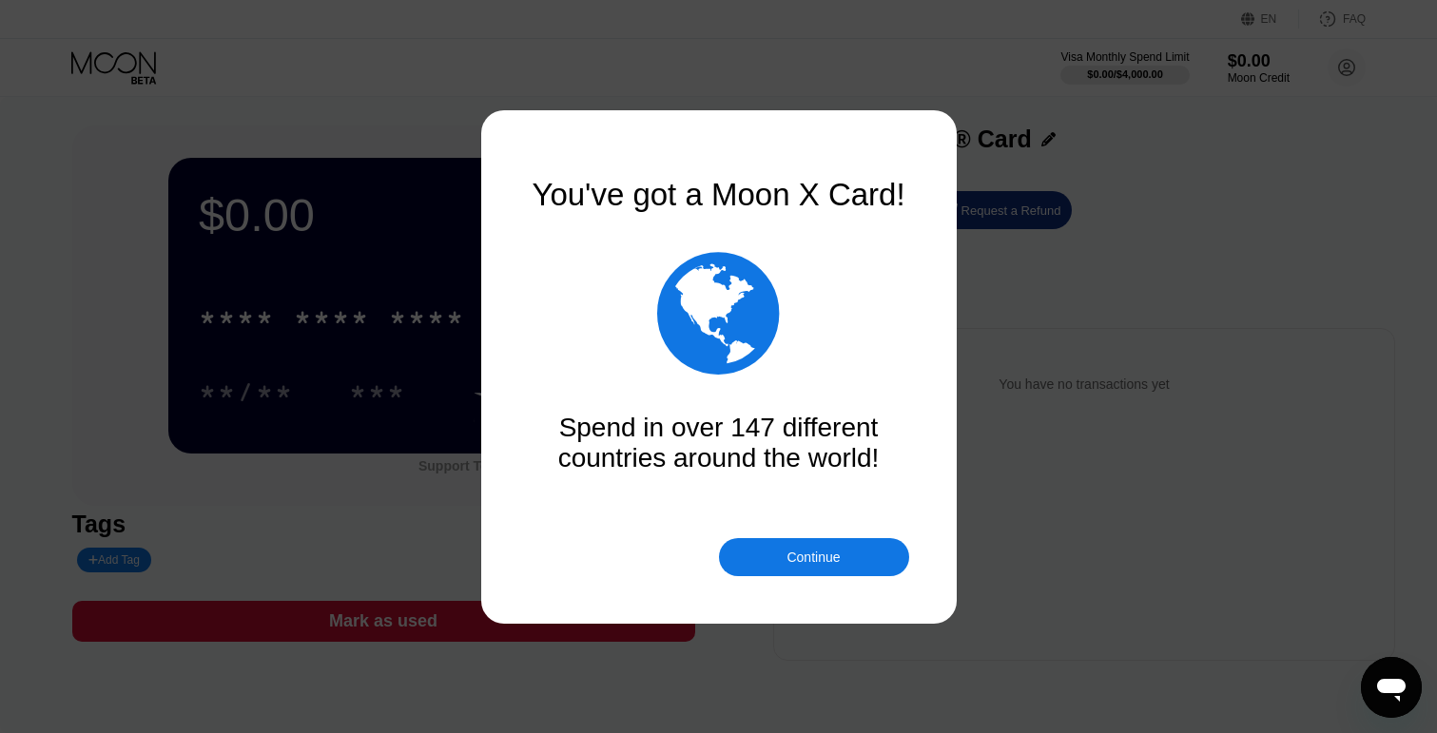
click at [824, 562] on div "Continue" at bounding box center [812, 557] width 53 height 15
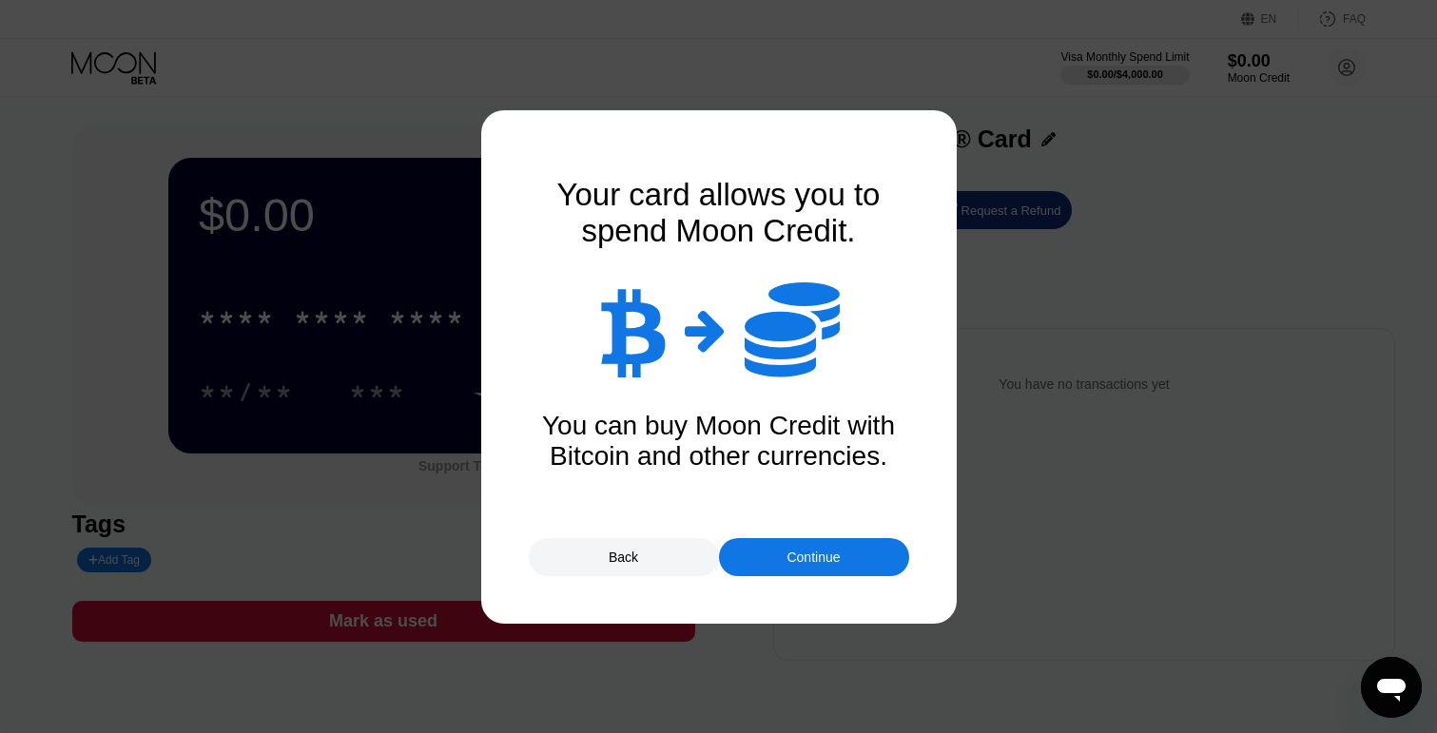
click at [781, 415] on div "You can buy Moon Credit with Bitcoin and other currencies." at bounding box center [719, 441] width 380 height 61
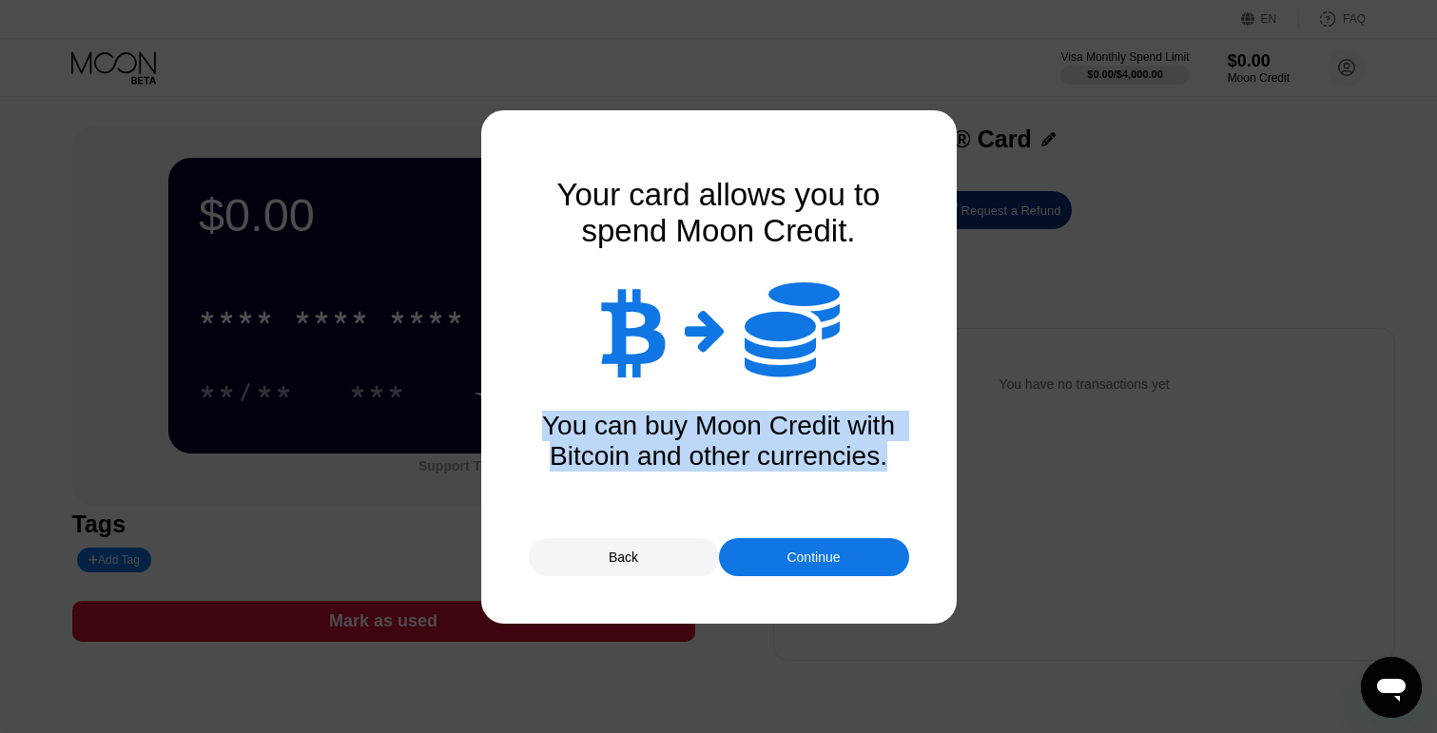
click at [781, 415] on div "You can buy Moon Credit with Bitcoin and other currencies." at bounding box center [719, 441] width 380 height 61
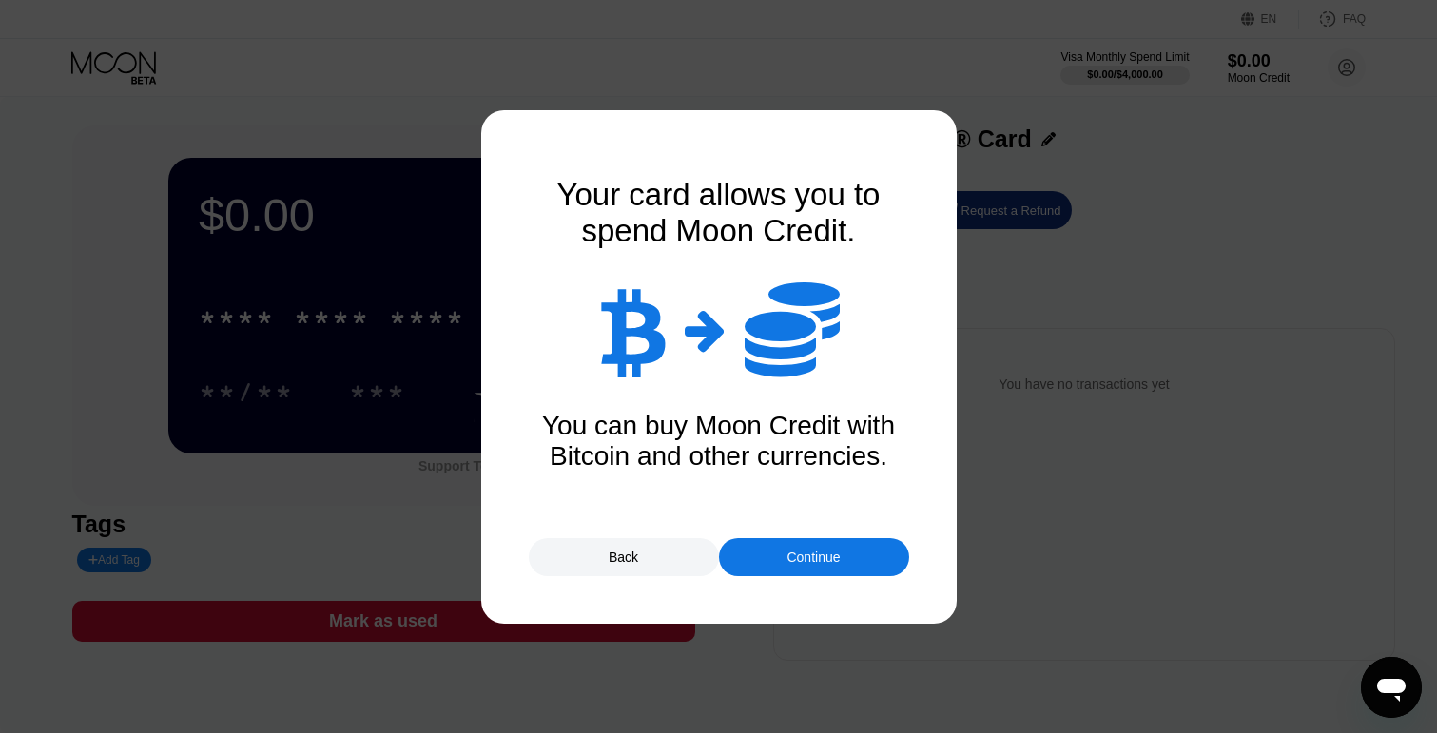
click at [812, 416] on div "You can buy Moon Credit with Bitcoin and other currencies." at bounding box center [719, 441] width 380 height 61
click at [809, 560] on div "Continue" at bounding box center [812, 557] width 53 height 15
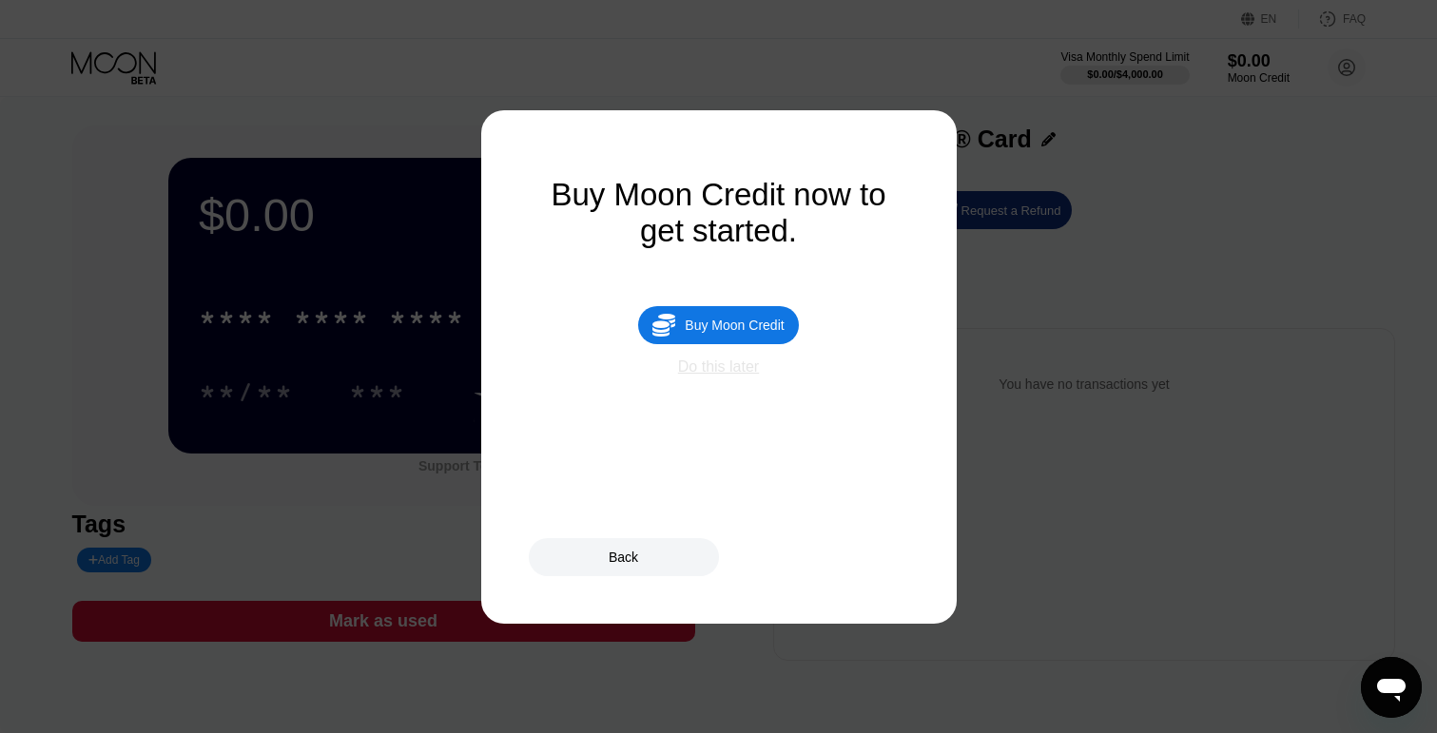
click at [727, 374] on div "Do this later" at bounding box center [718, 366] width 81 height 17
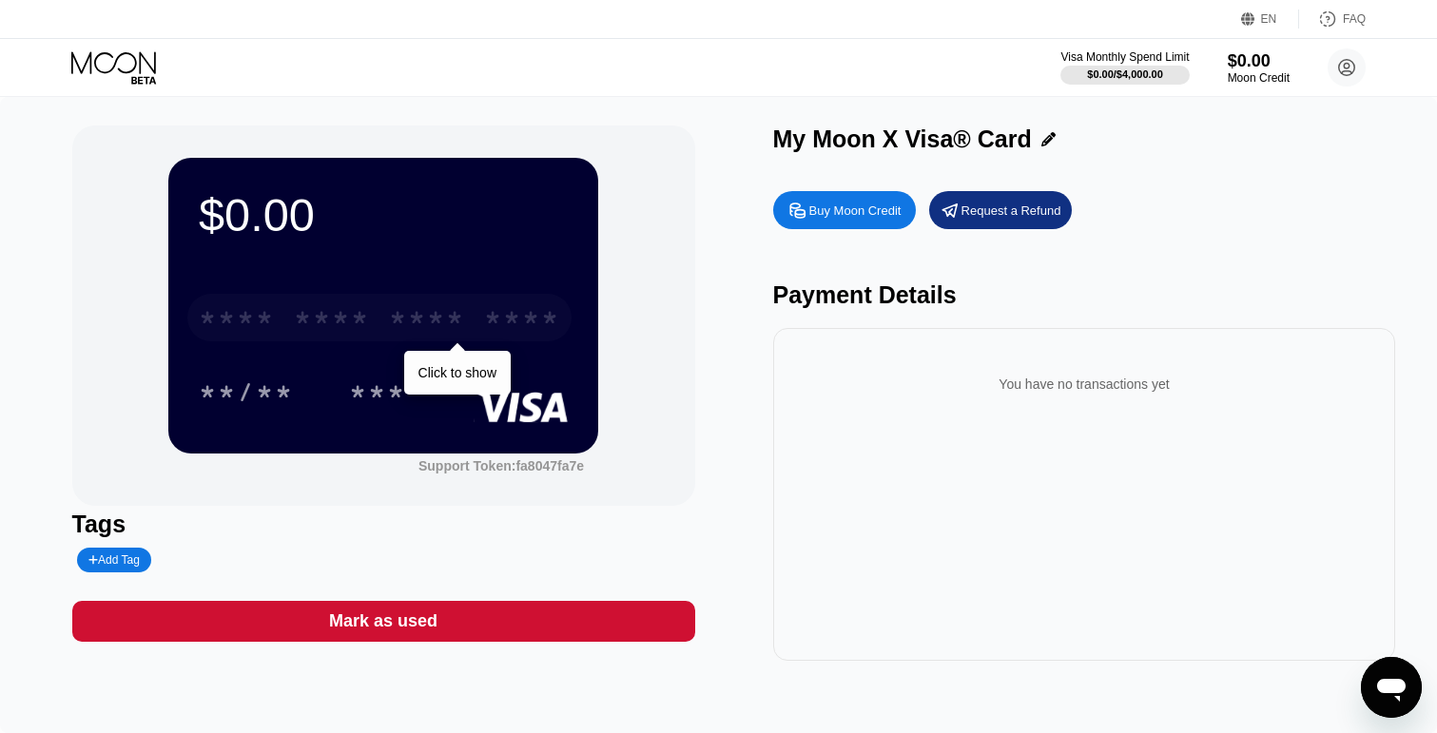
click at [423, 320] on div "* * * *" at bounding box center [427, 320] width 76 height 30
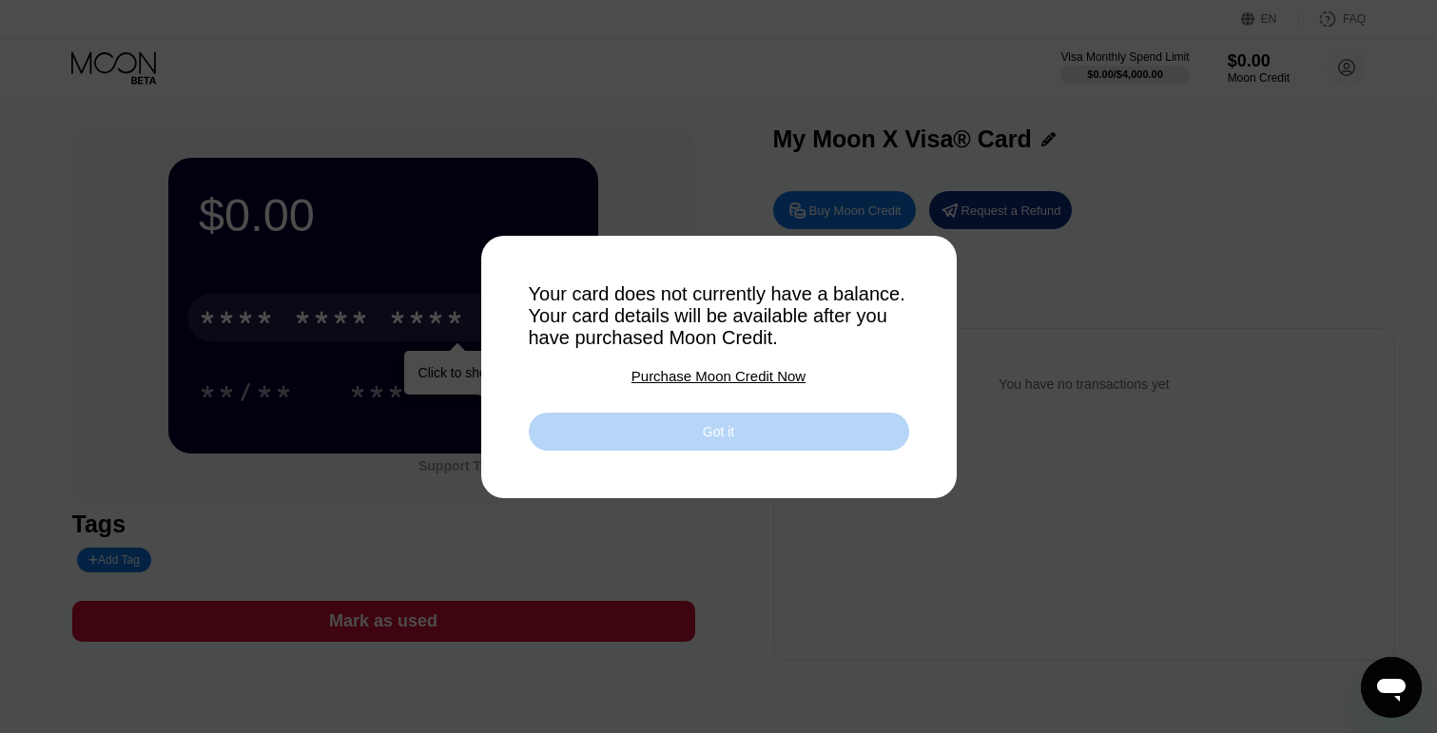
click at [735, 434] on div "Got it" at bounding box center [719, 432] width 380 height 38
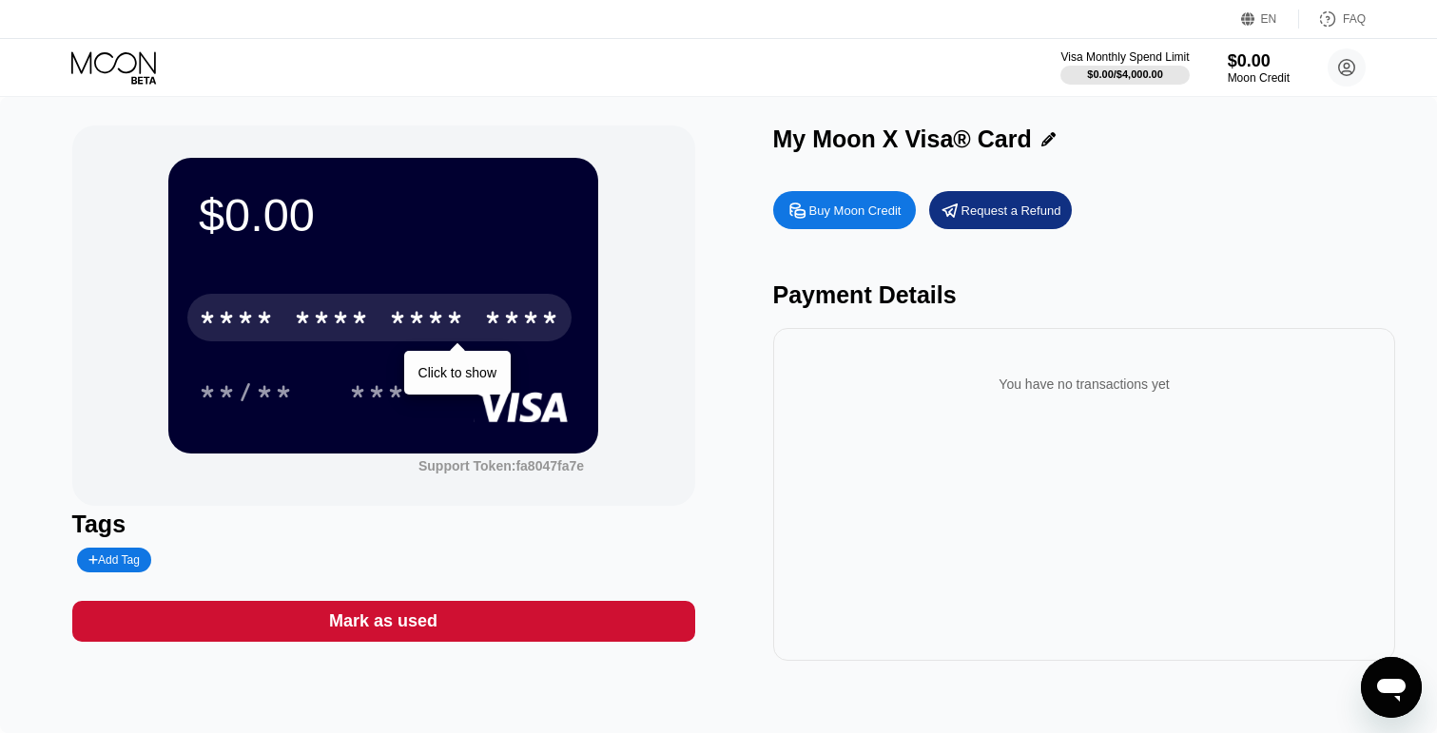
click at [862, 215] on div "Buy Moon Credit" at bounding box center [855, 211] width 92 height 16
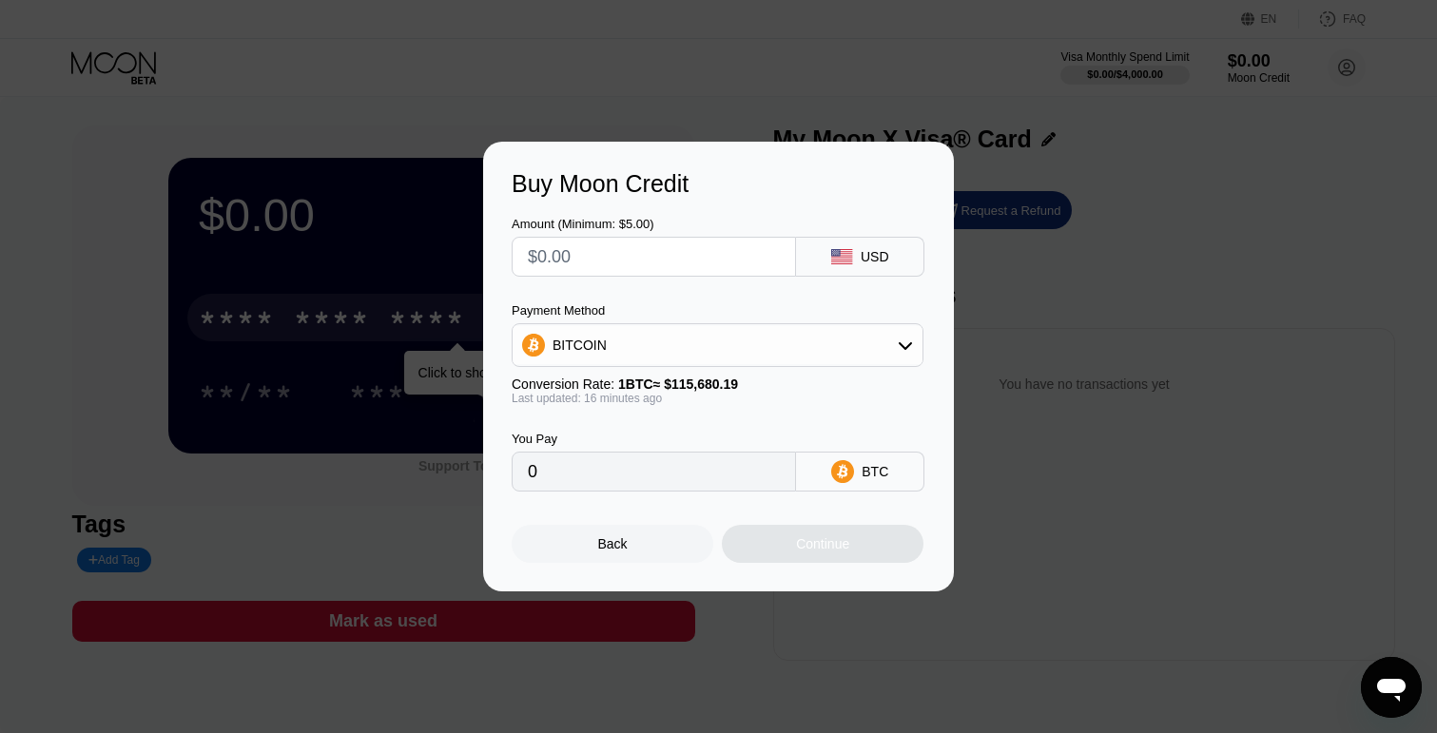
click at [870, 257] on div "USD" at bounding box center [875, 256] width 29 height 15
click at [879, 343] on div "BITCOIN" at bounding box center [718, 345] width 410 height 38
click at [646, 444] on span "USDT on TRON" at bounding box center [605, 439] width 96 height 15
type input "0.00"
click at [630, 545] on div "Back" at bounding box center [613, 544] width 202 height 38
